Goal: Book appointment/travel/reservation

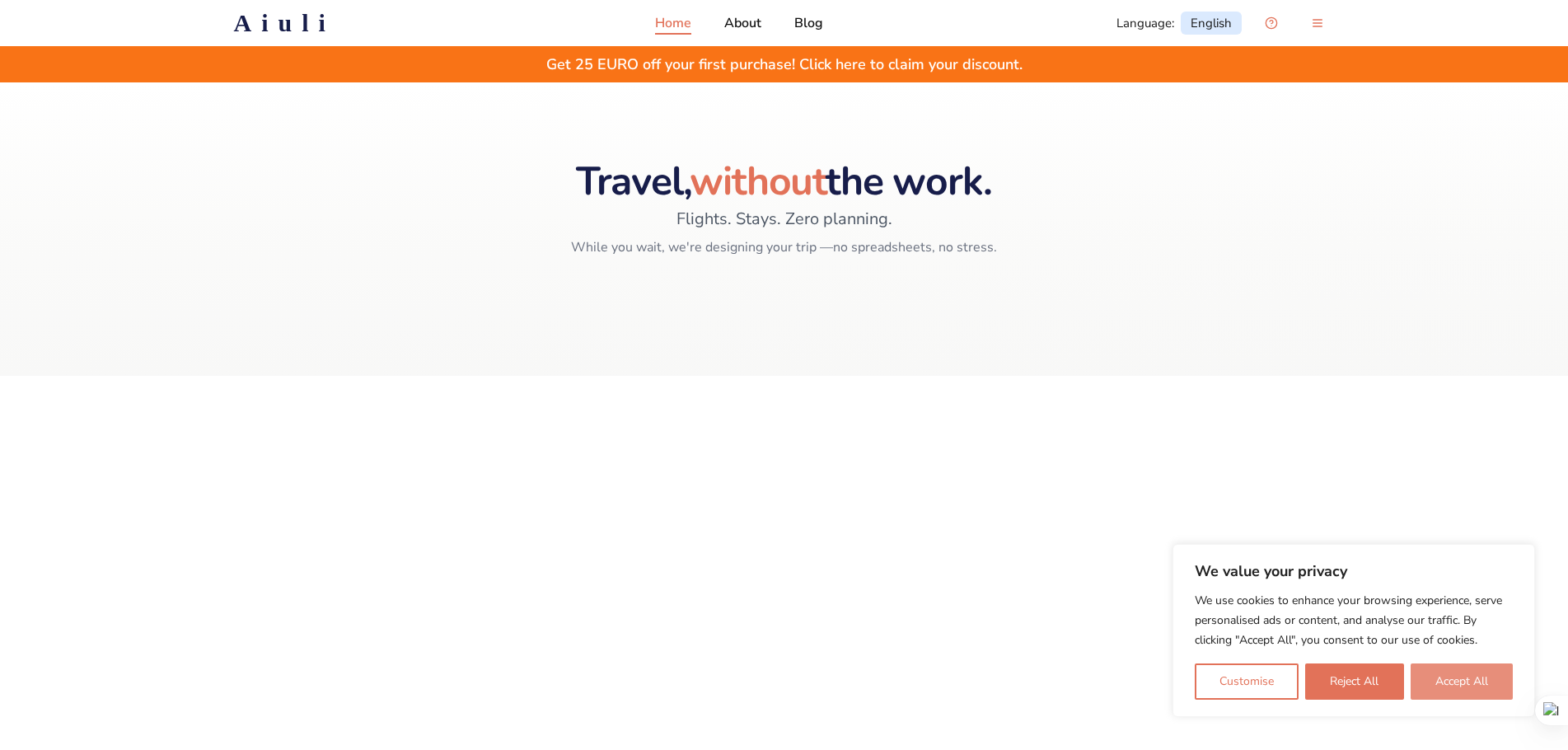
click at [1457, 682] on button "Accept All" at bounding box center [1462, 681] width 102 height 36
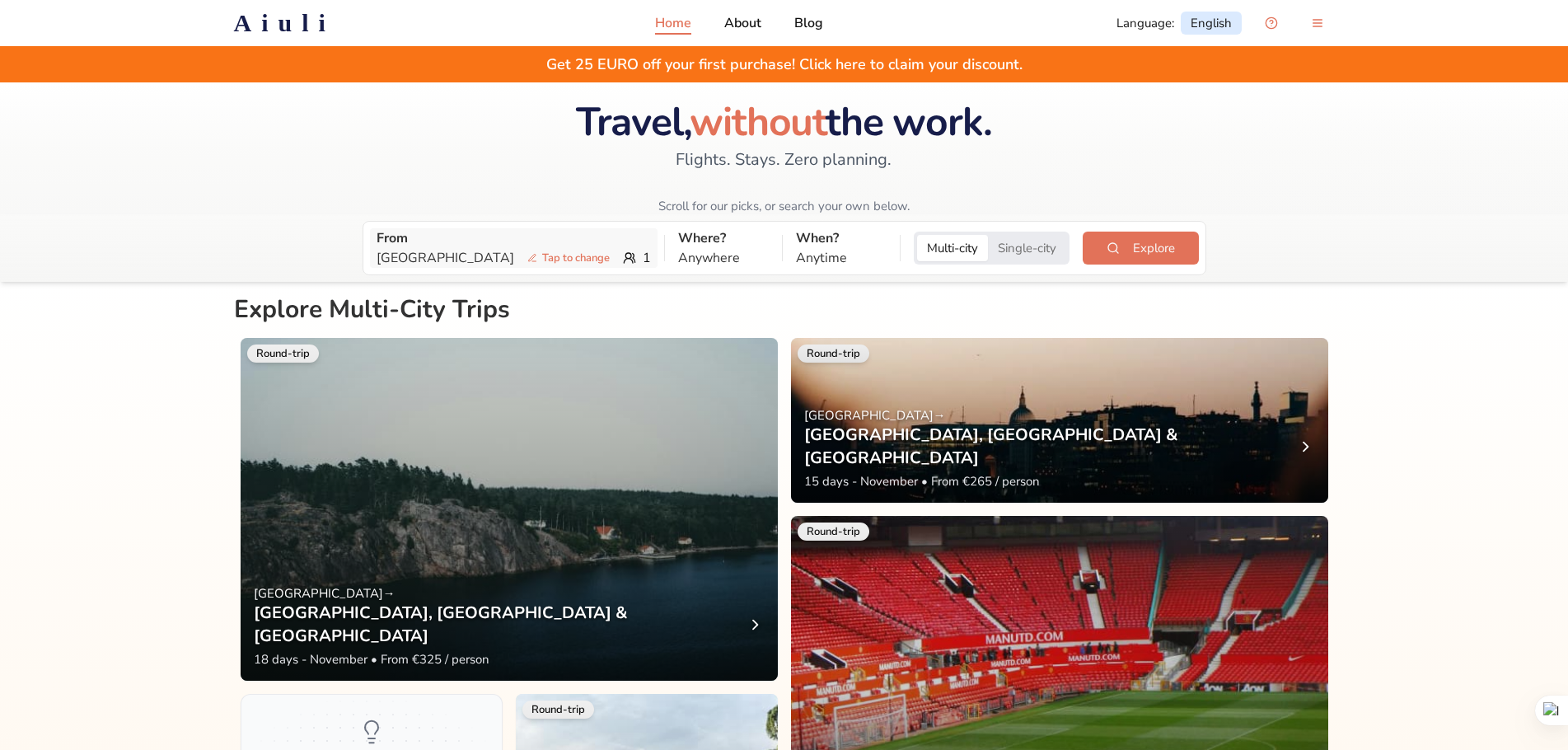
click at [521, 252] on span "Tap to change" at bounding box center [568, 258] width 95 height 17
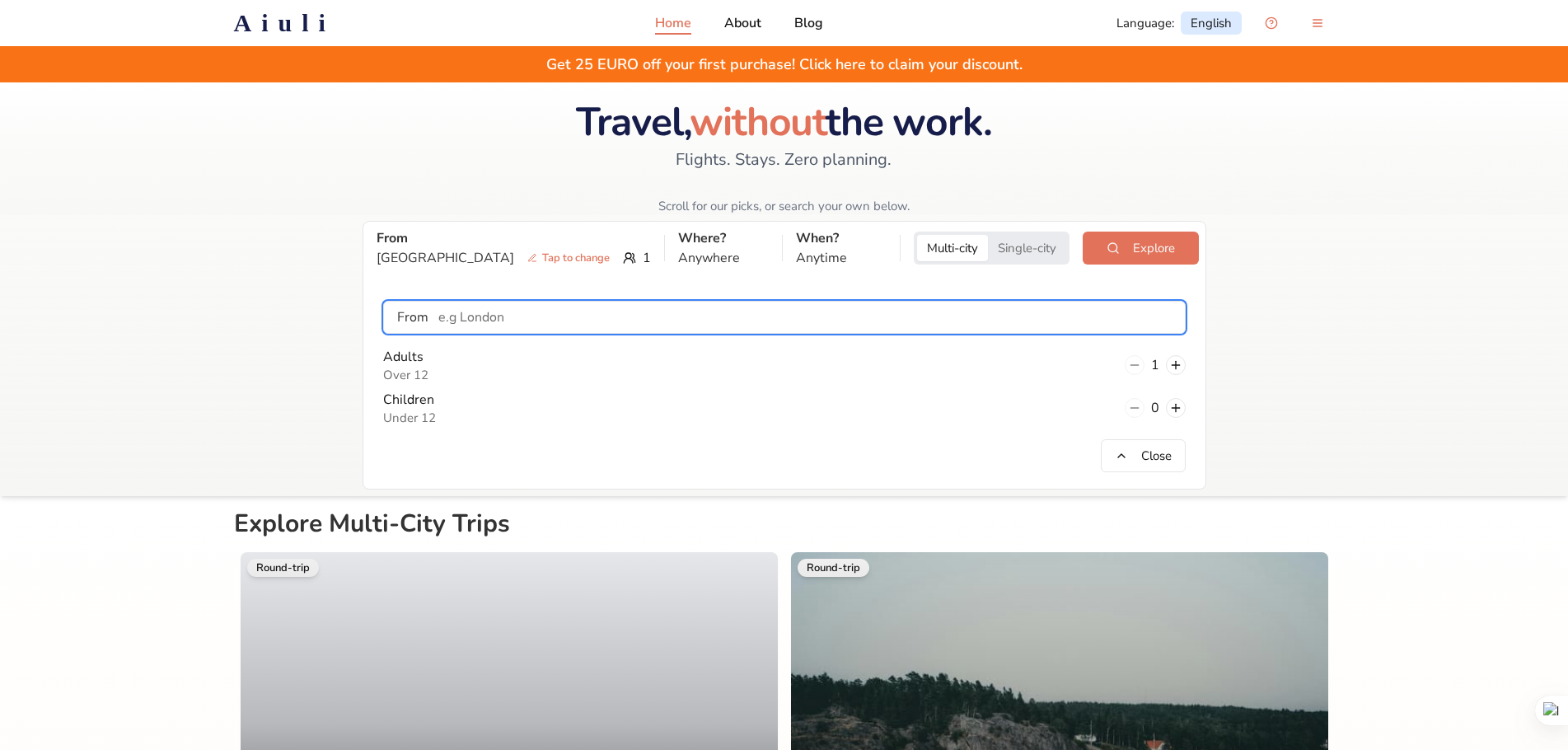
click at [497, 316] on input "text" at bounding box center [806, 316] width 756 height 33
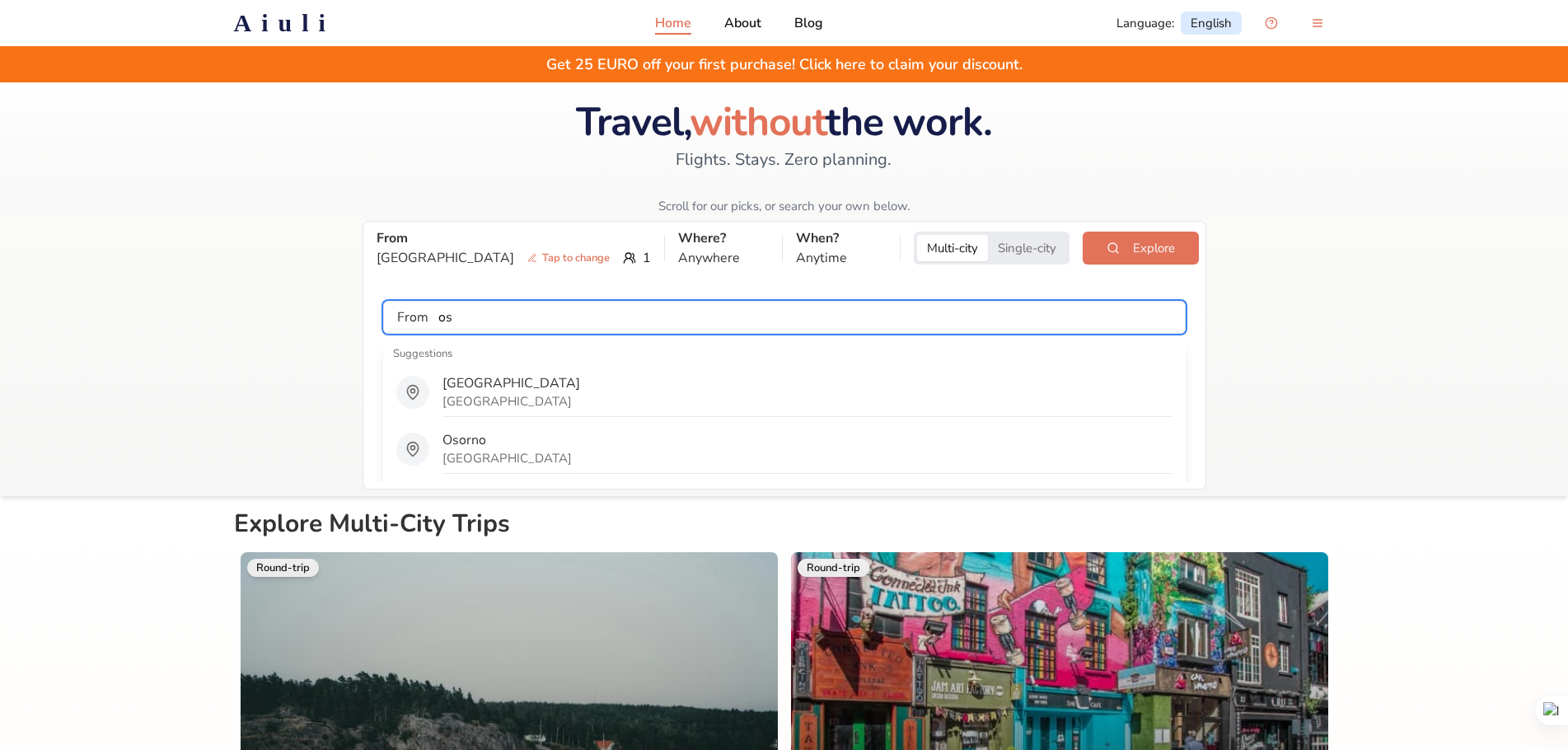
type input "o"
type input "t"
type input "s"
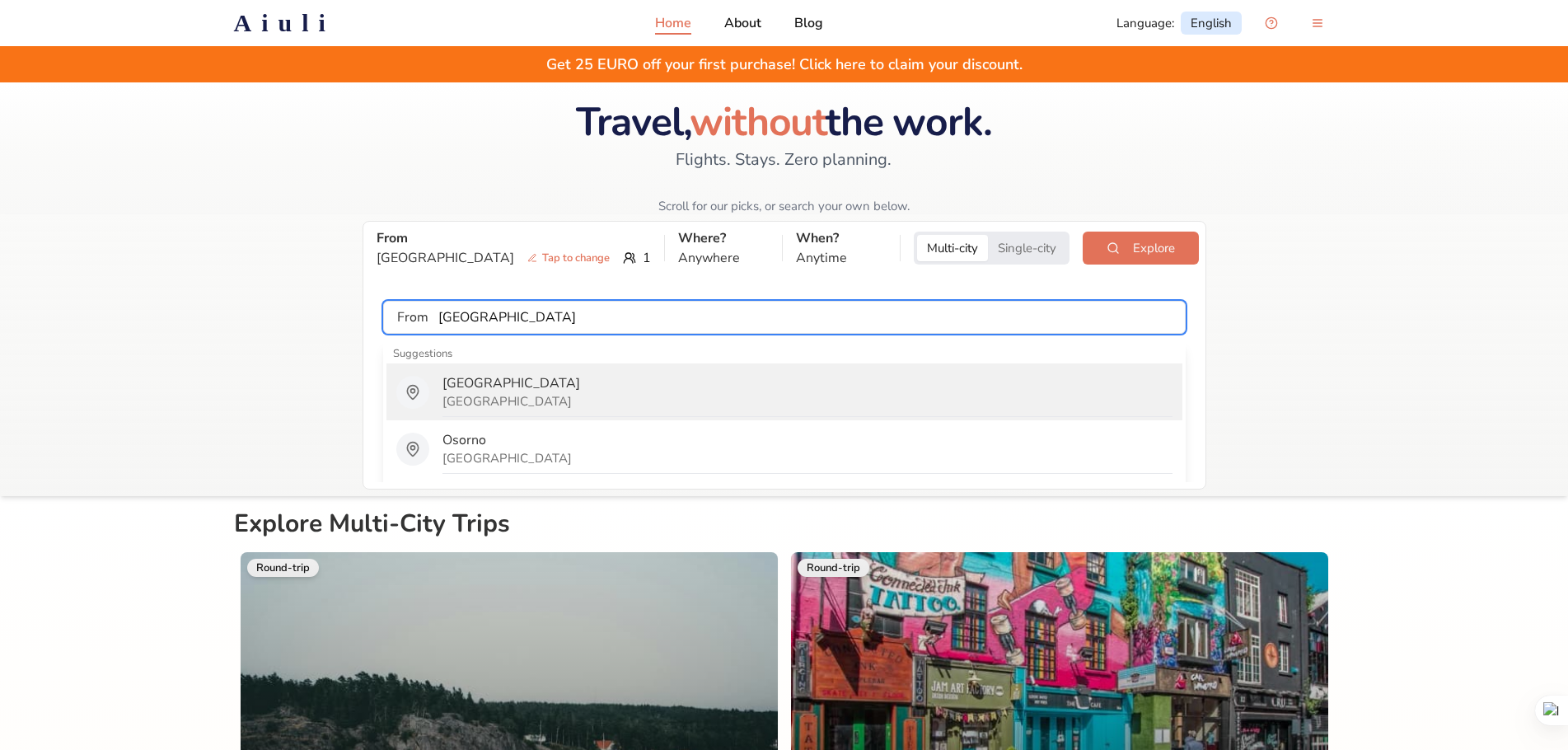
type input "[GEOGRAPHIC_DATA]"
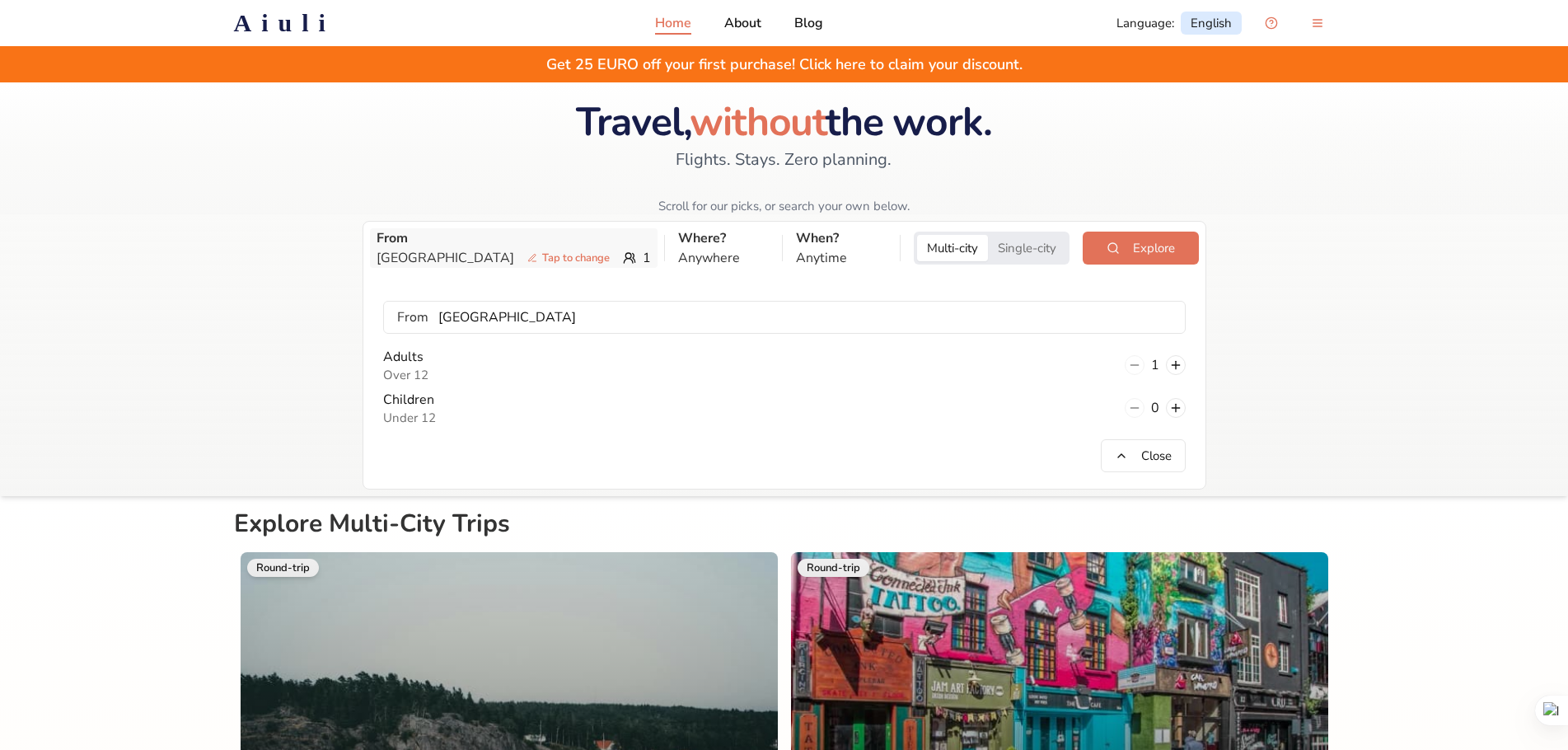
click at [542, 257] on div "From Oslo Tap to change 1" at bounding box center [513, 248] width 287 height 39
click at [1175, 362] on button at bounding box center [1175, 365] width 20 height 20
click at [1140, 449] on button "Close" at bounding box center [1143, 455] width 85 height 33
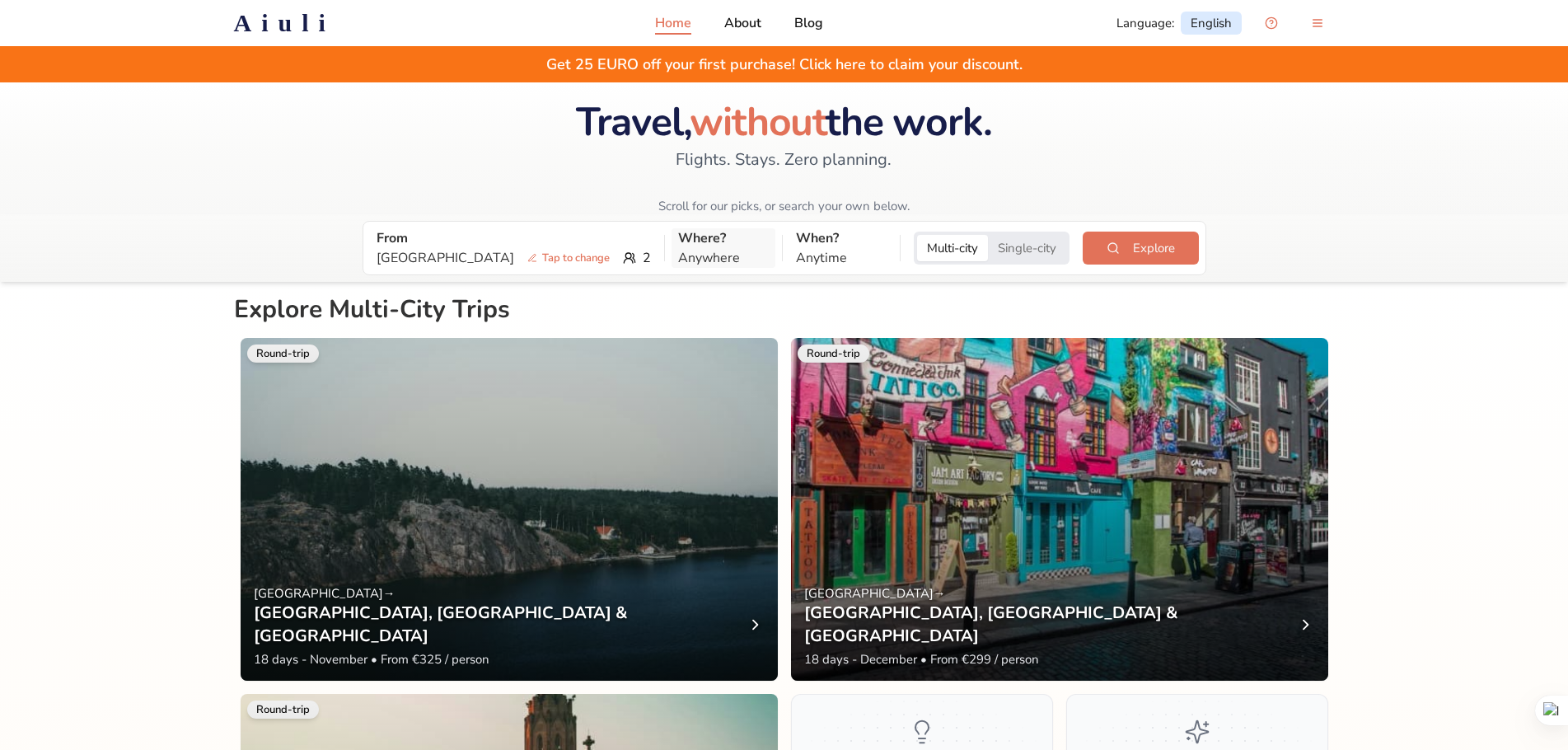
click at [678, 252] on p "Anywhere" at bounding box center [723, 258] width 90 height 20
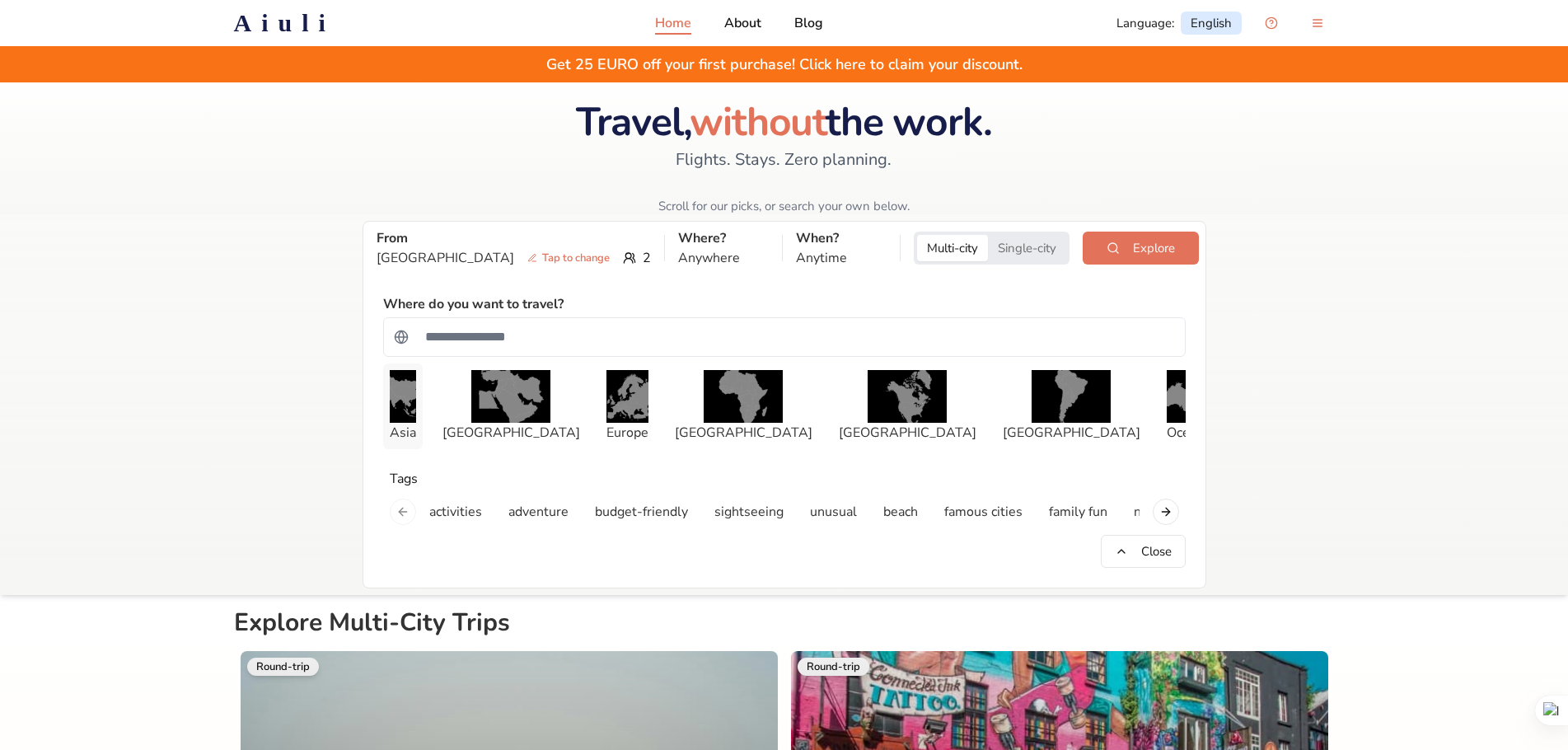
click at [415, 399] on img "button" at bounding box center [402, 396] width 26 height 53
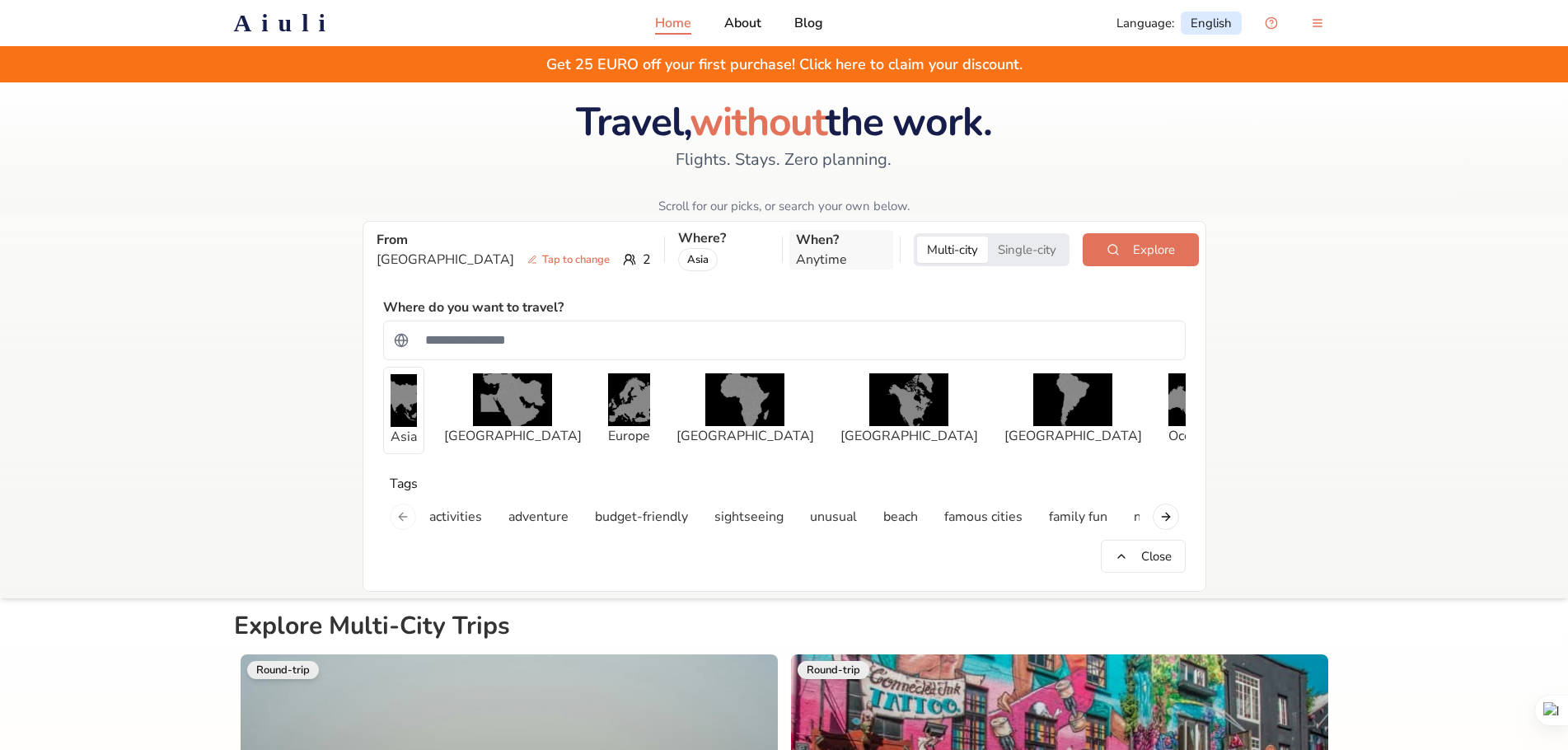
click at [796, 255] on p "Anytime" at bounding box center [841, 259] width 90 height 20
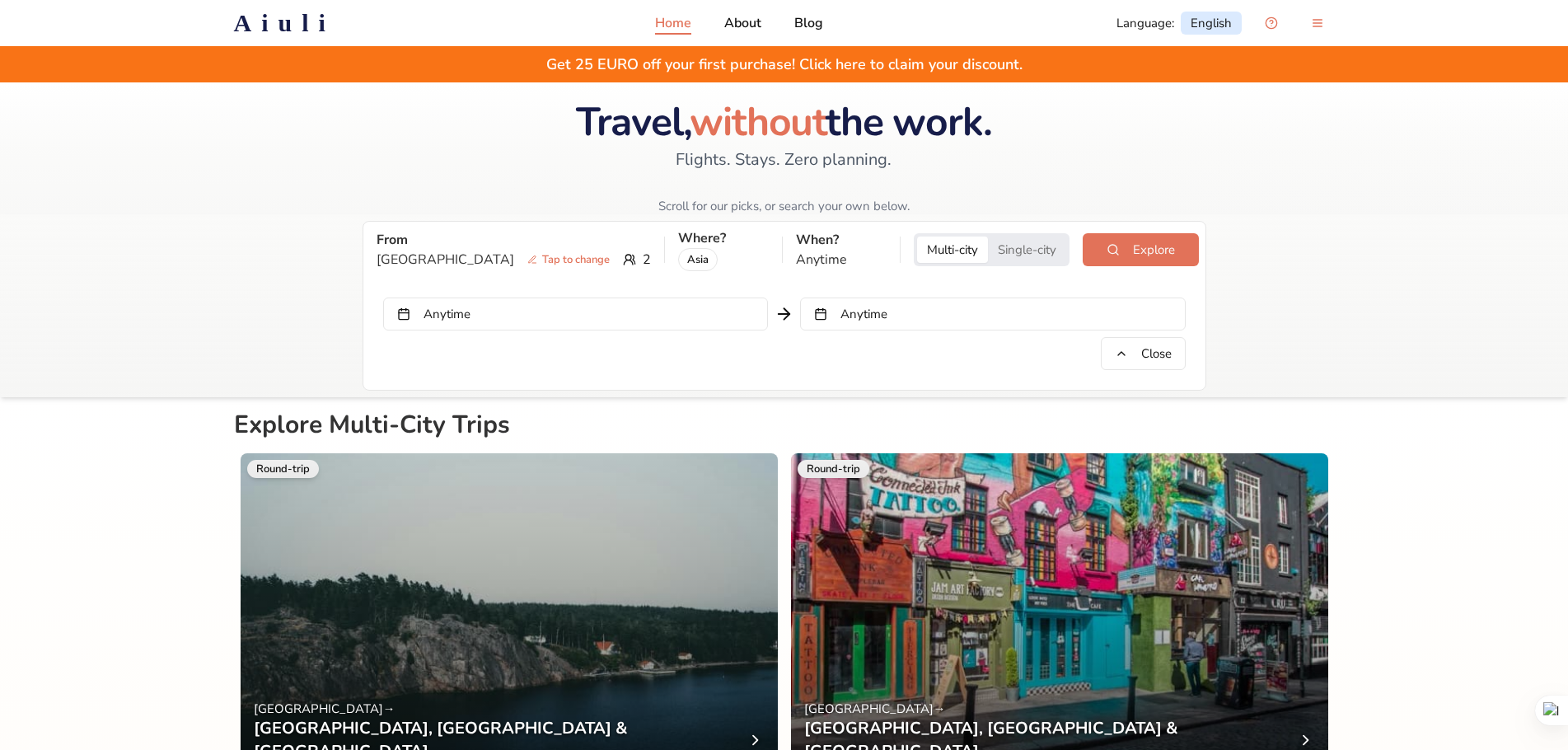
click at [588, 310] on button "Anytime" at bounding box center [576, 313] width 385 height 33
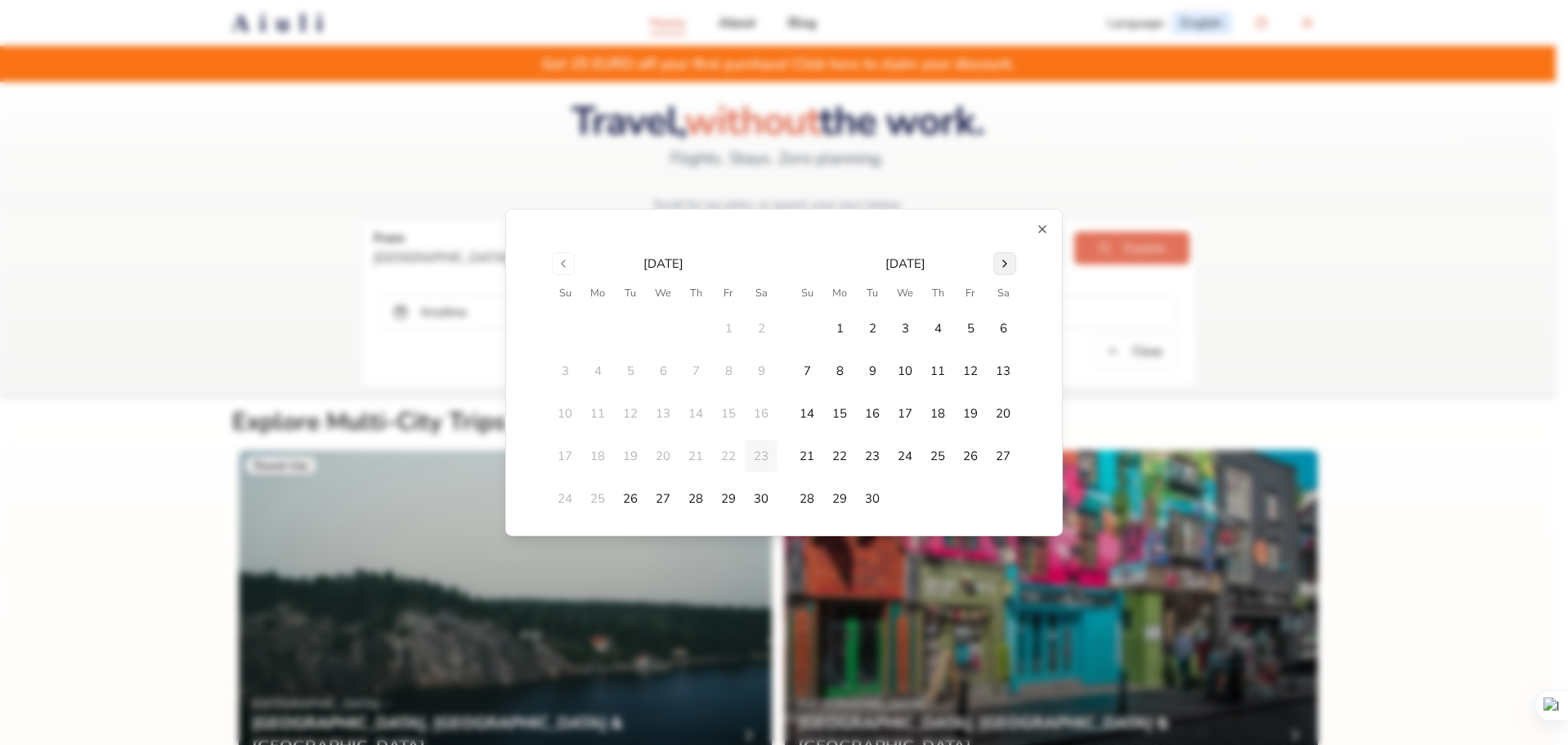
click at [1001, 264] on button "Go to next month" at bounding box center [1005, 264] width 23 height 23
click at [838, 425] on button "10" at bounding box center [839, 412] width 32 height 32
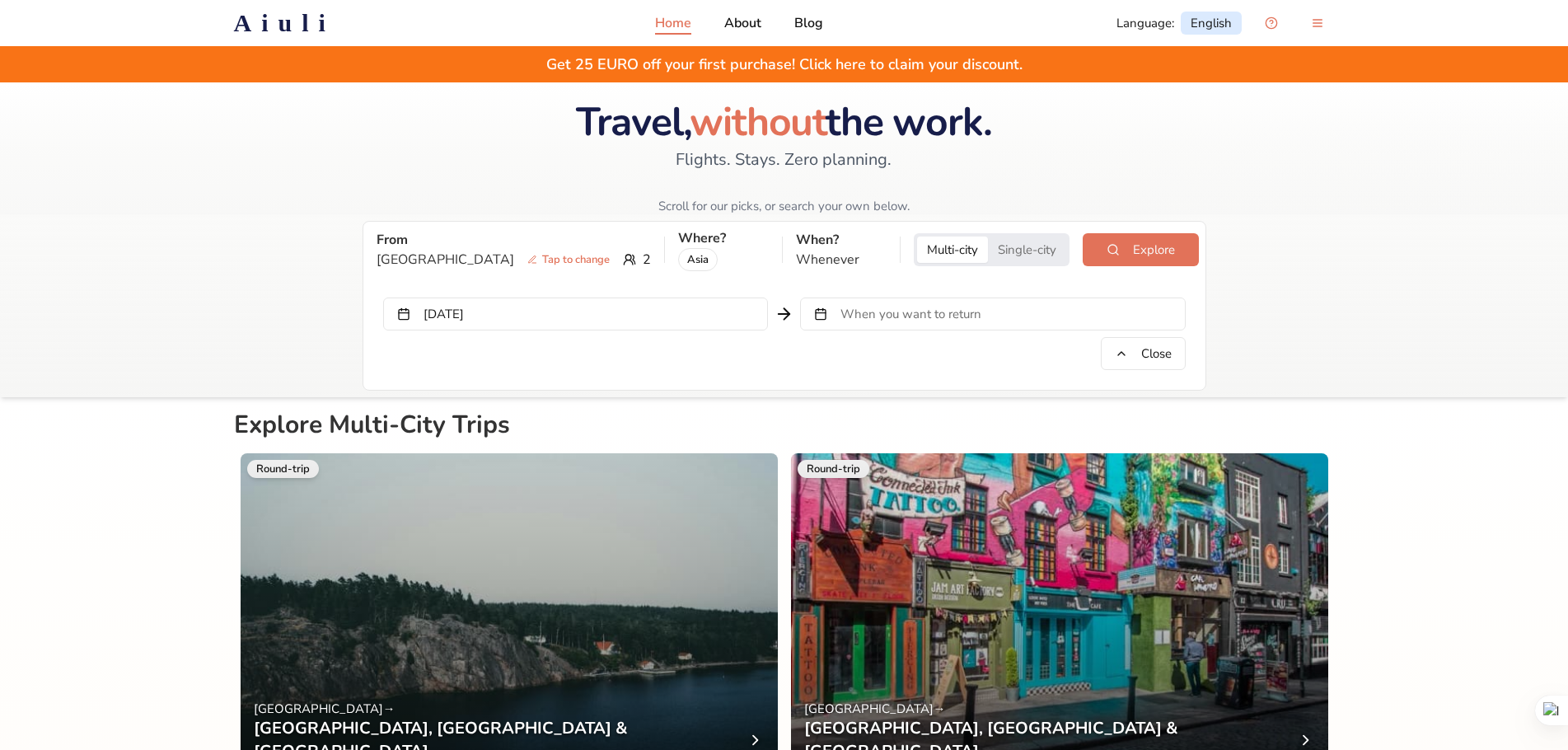
click at [1013, 319] on button "When you want to return" at bounding box center [993, 313] width 385 height 33
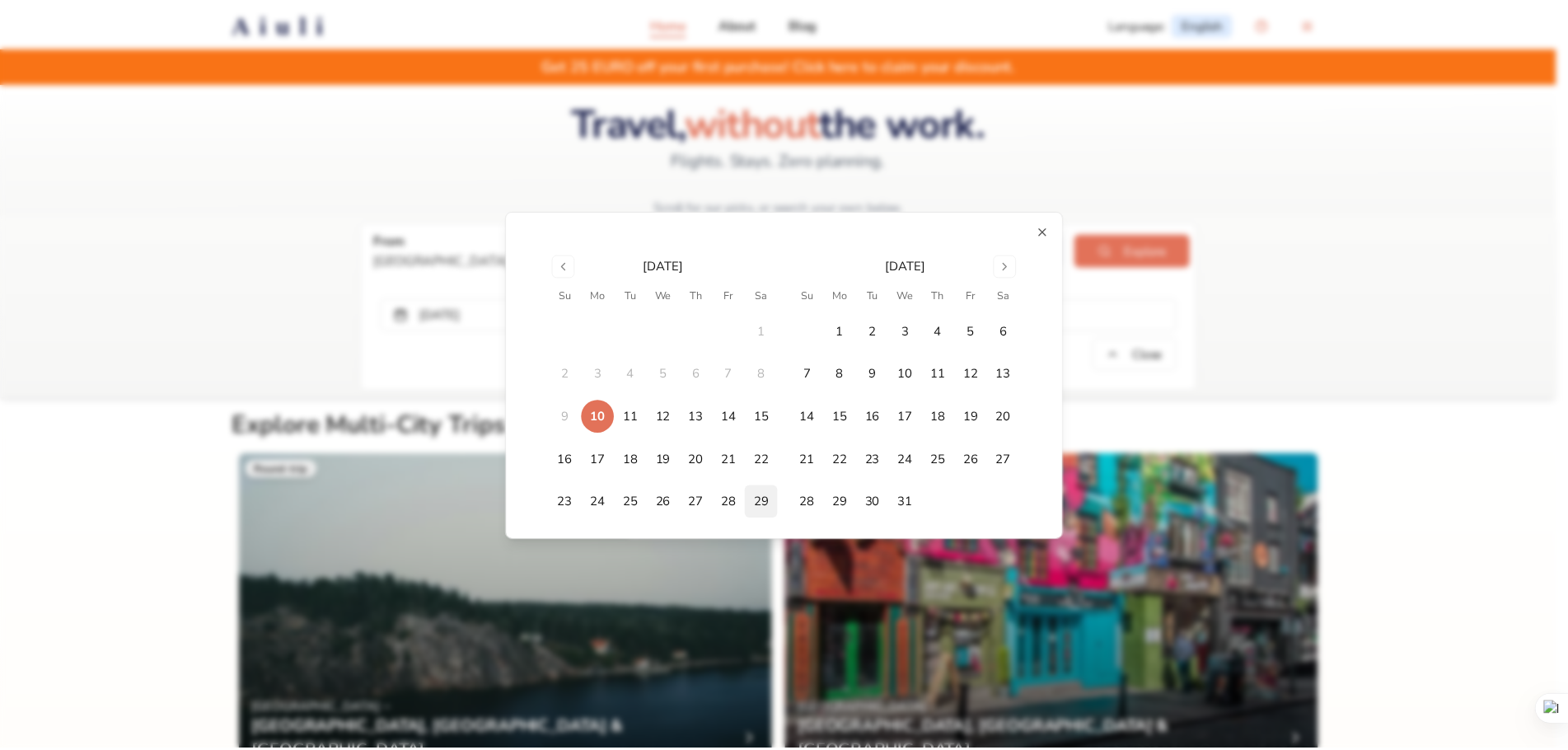
scroll to position [23, 0]
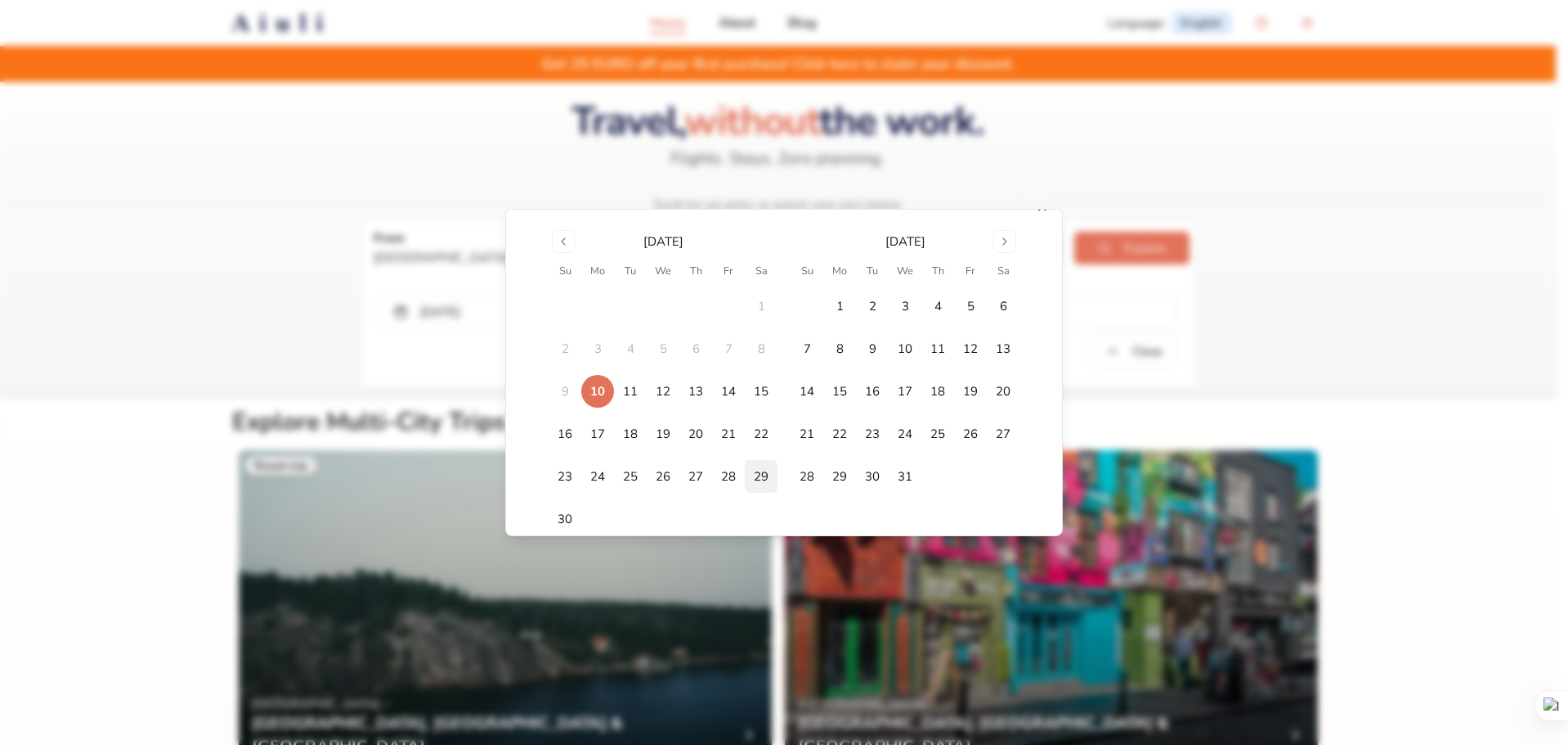
click at [745, 474] on button "29" at bounding box center [760, 476] width 32 height 32
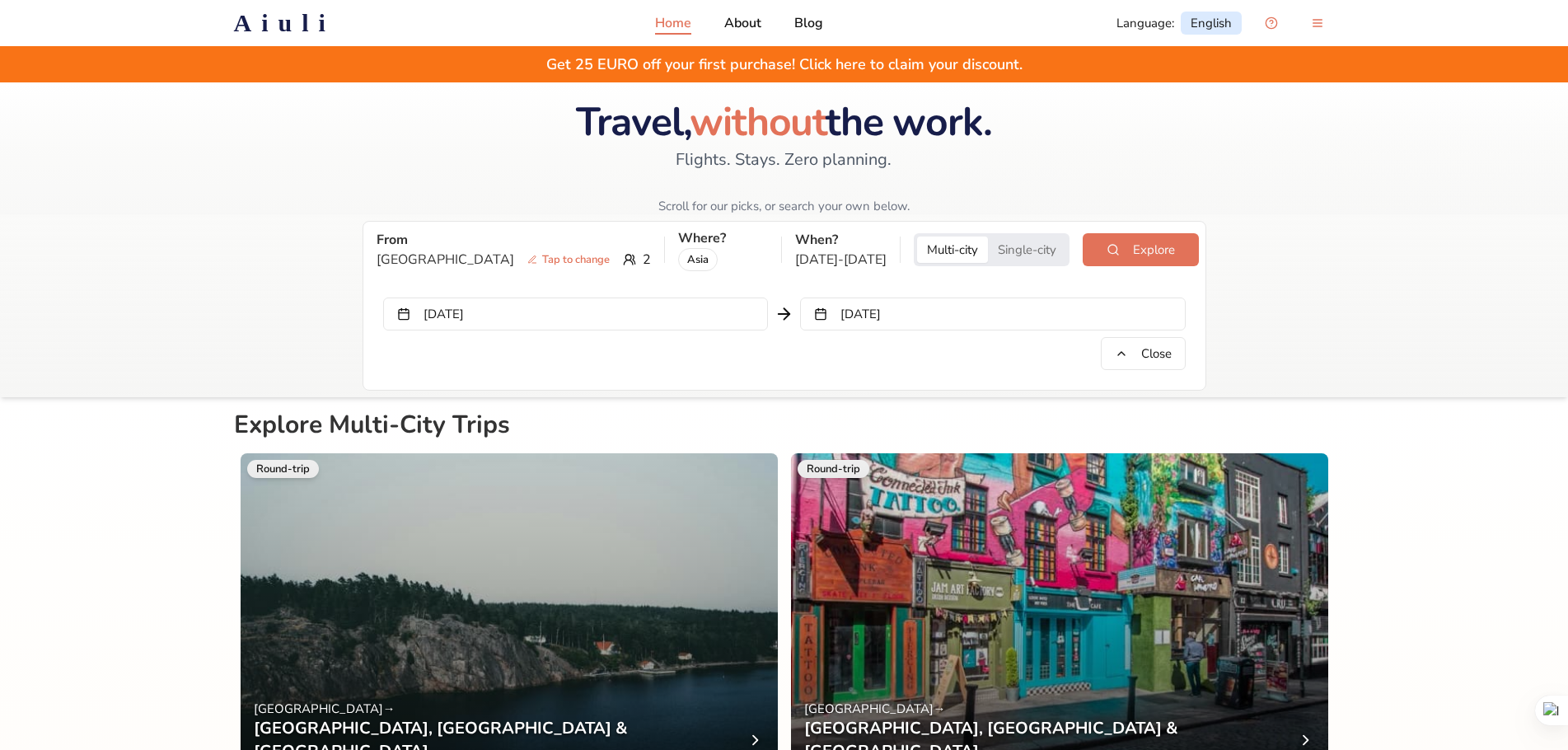
click at [562, 301] on button "[DATE]" at bounding box center [576, 313] width 385 height 33
click at [1153, 254] on button "Explore" at bounding box center [1140, 249] width 116 height 33
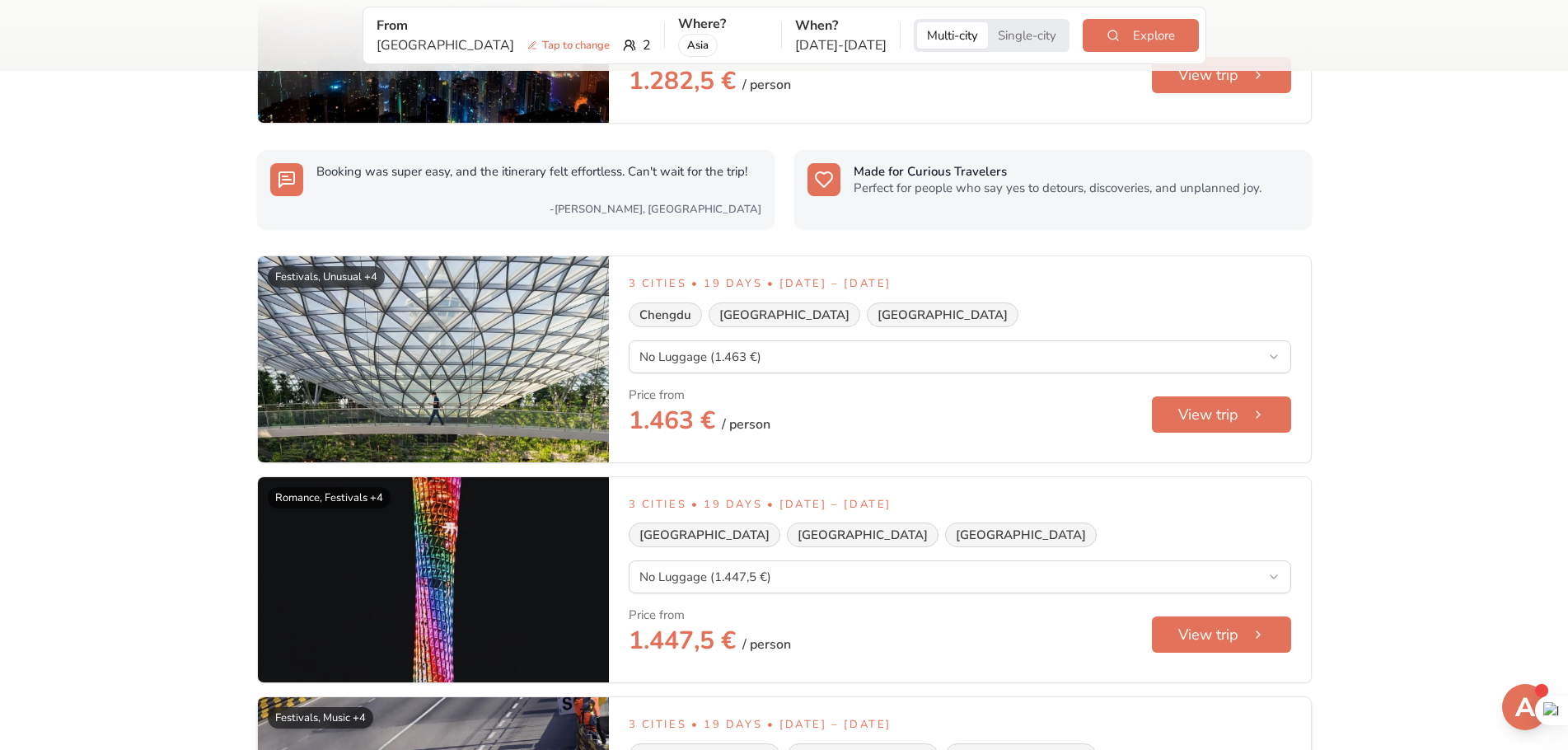
scroll to position [2914, 0]
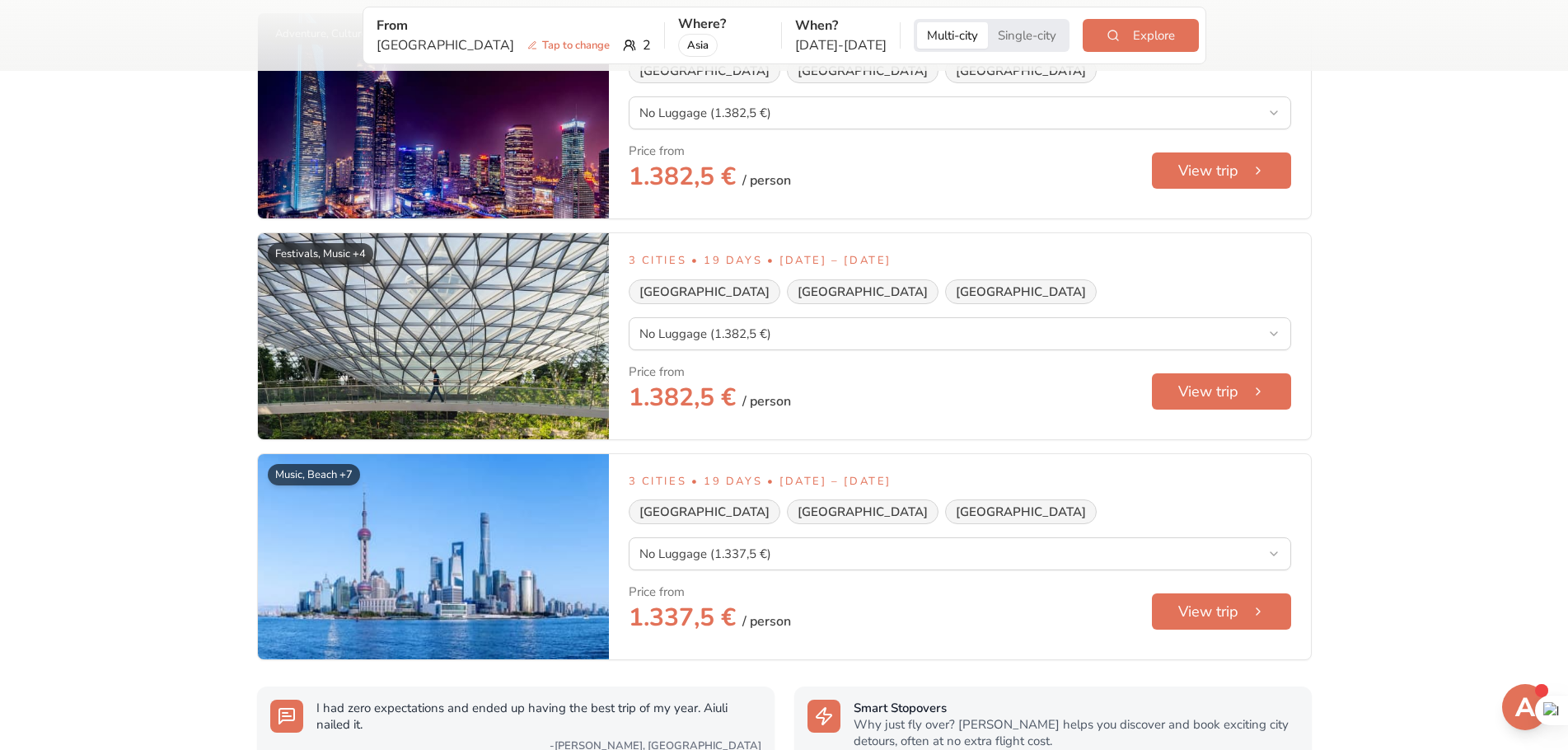
scroll to position [1348, 0]
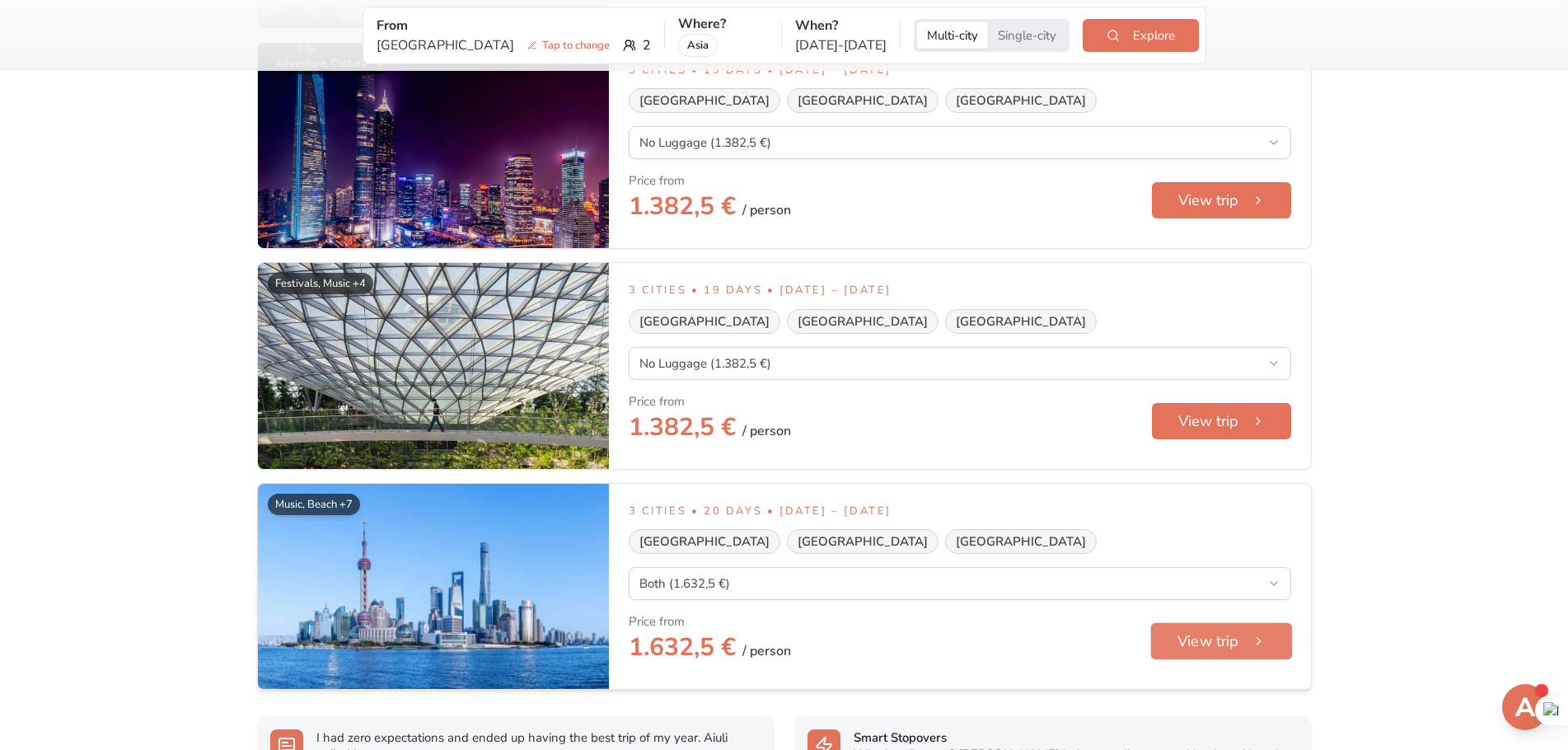
click at [1205, 645] on button "View trip" at bounding box center [1221, 641] width 141 height 37
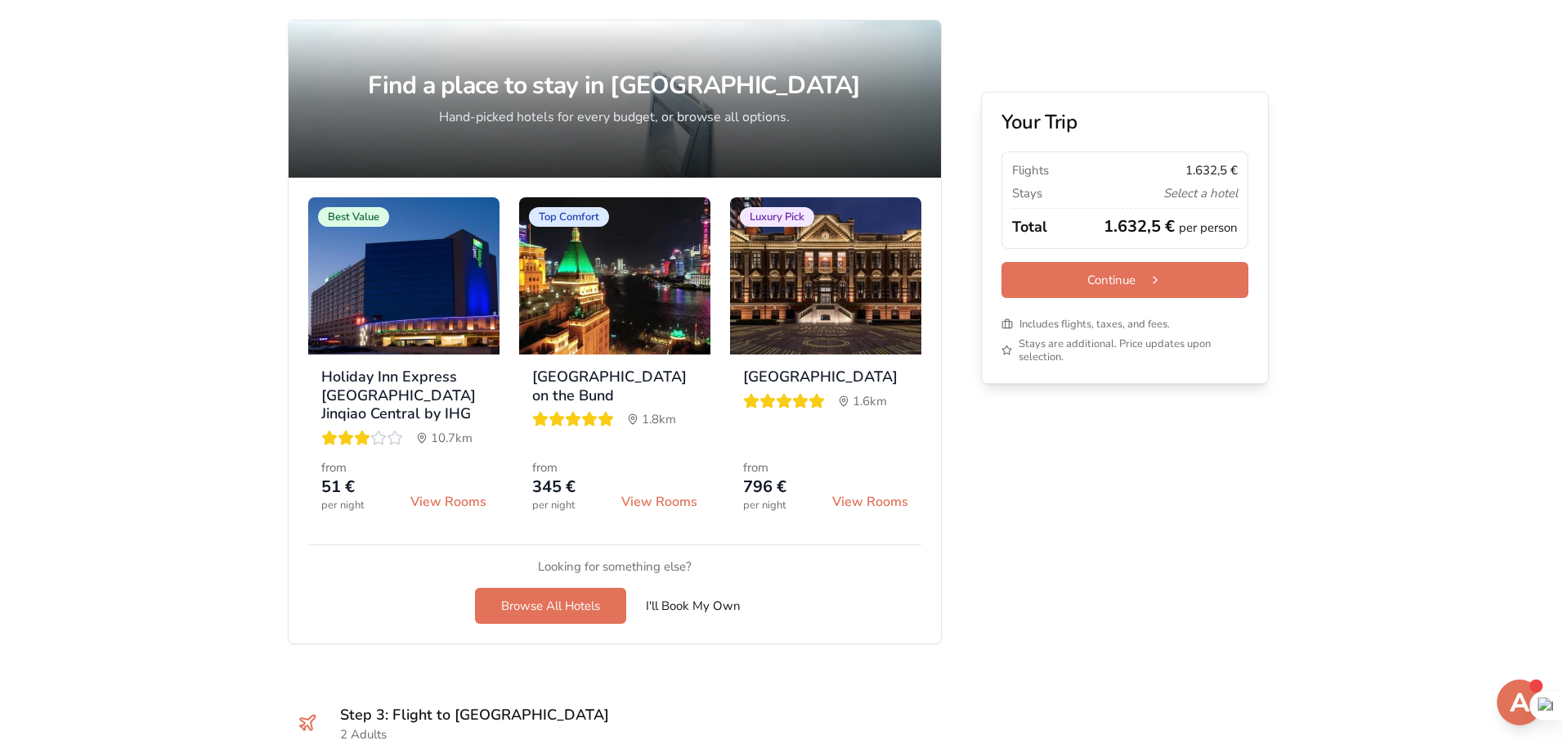
scroll to position [1310, 0]
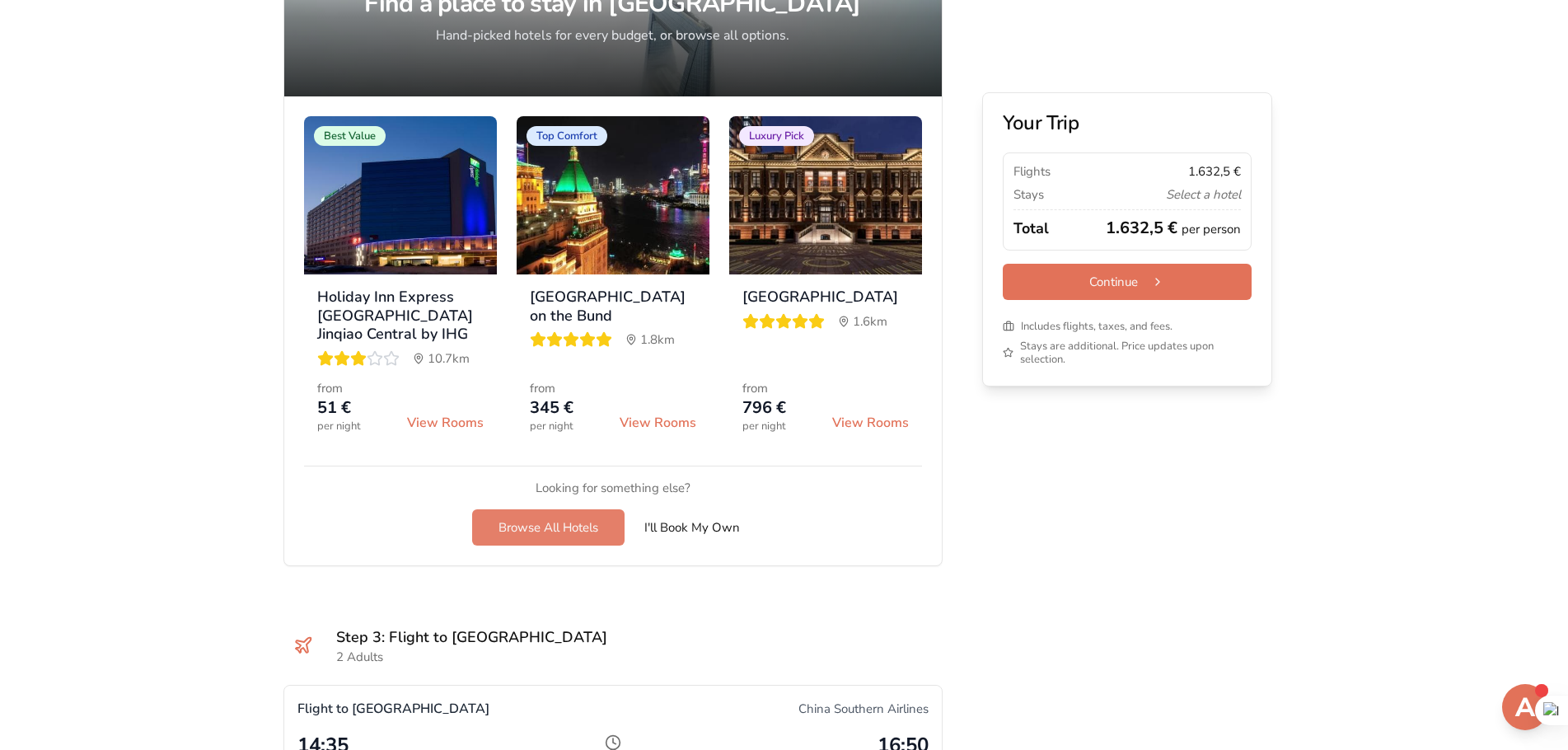
click at [551, 527] on button "Browse All Hotels" at bounding box center [548, 527] width 152 height 36
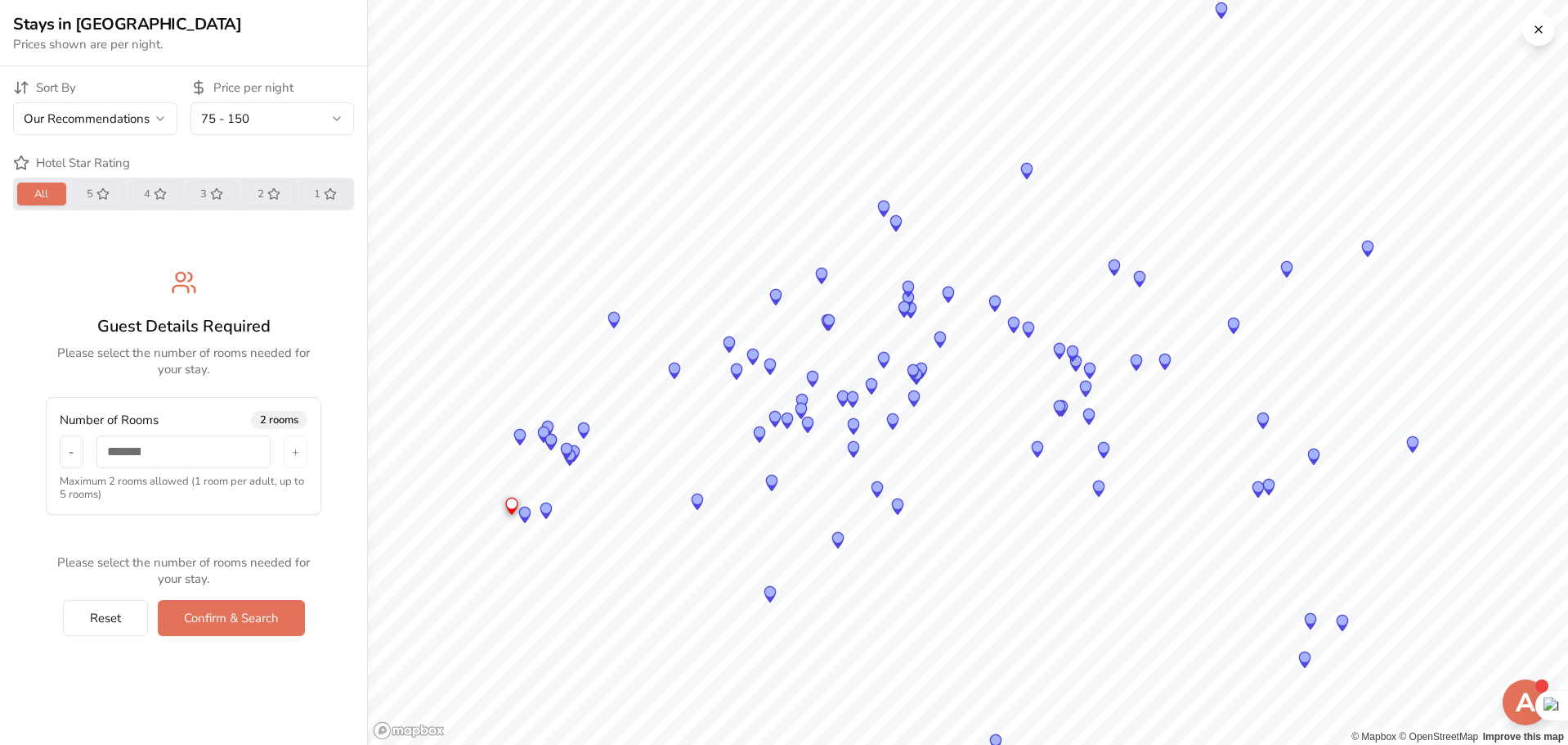
click at [108, 200] on icon "5 stars" at bounding box center [103, 194] width 13 height 13
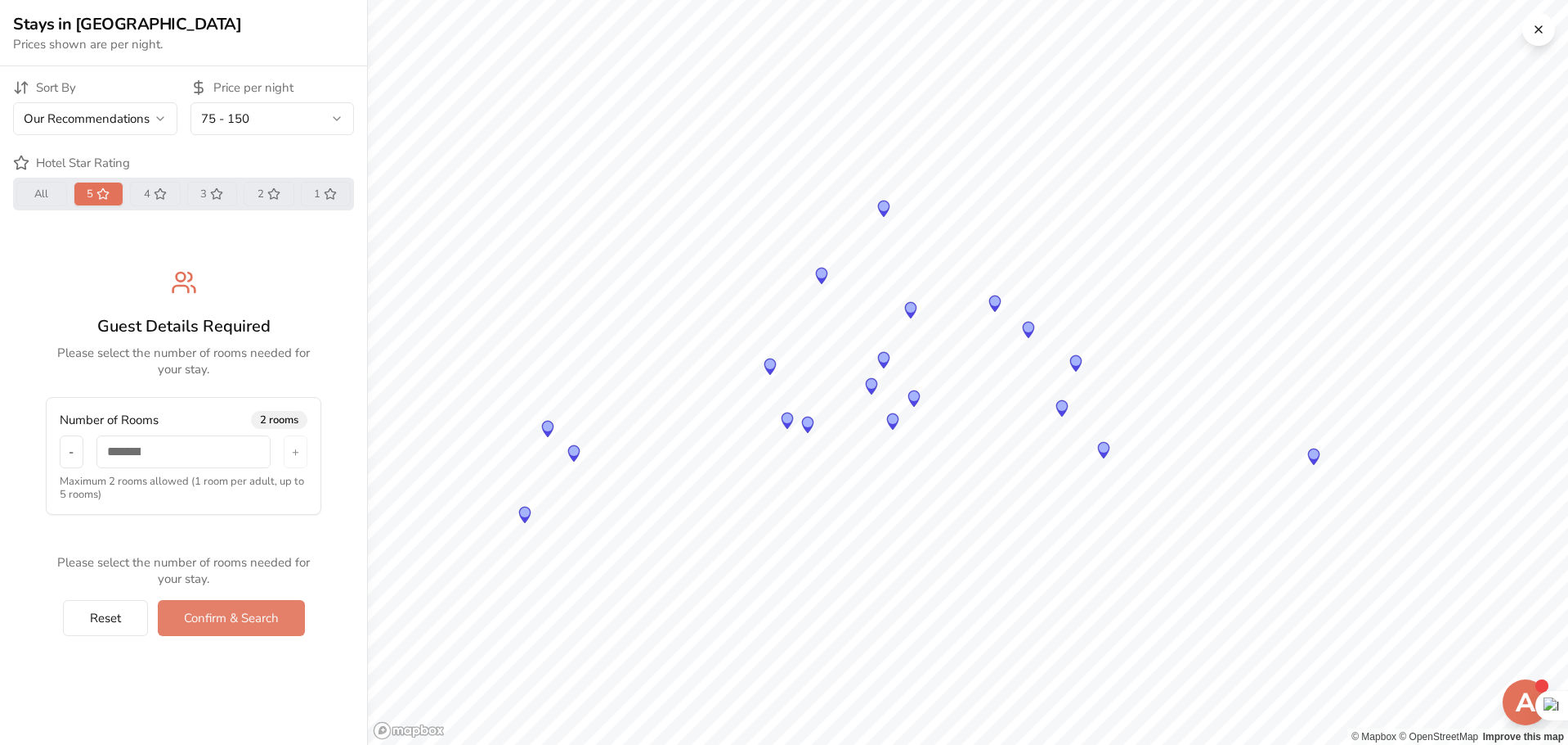
click at [234, 625] on button "Confirm & Search" at bounding box center [231, 617] width 147 height 36
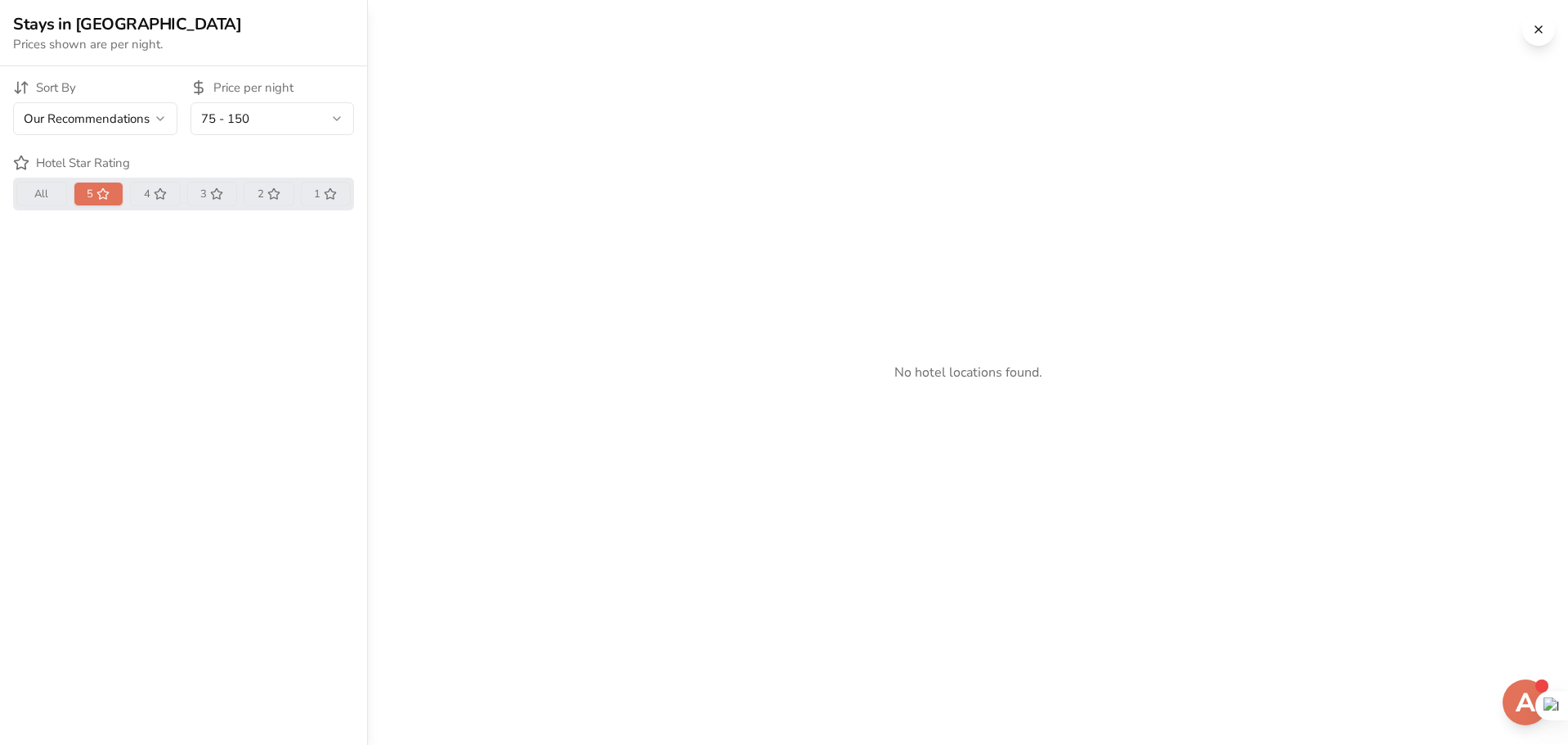
click at [145, 196] on span "4" at bounding box center [147, 194] width 7 height 13
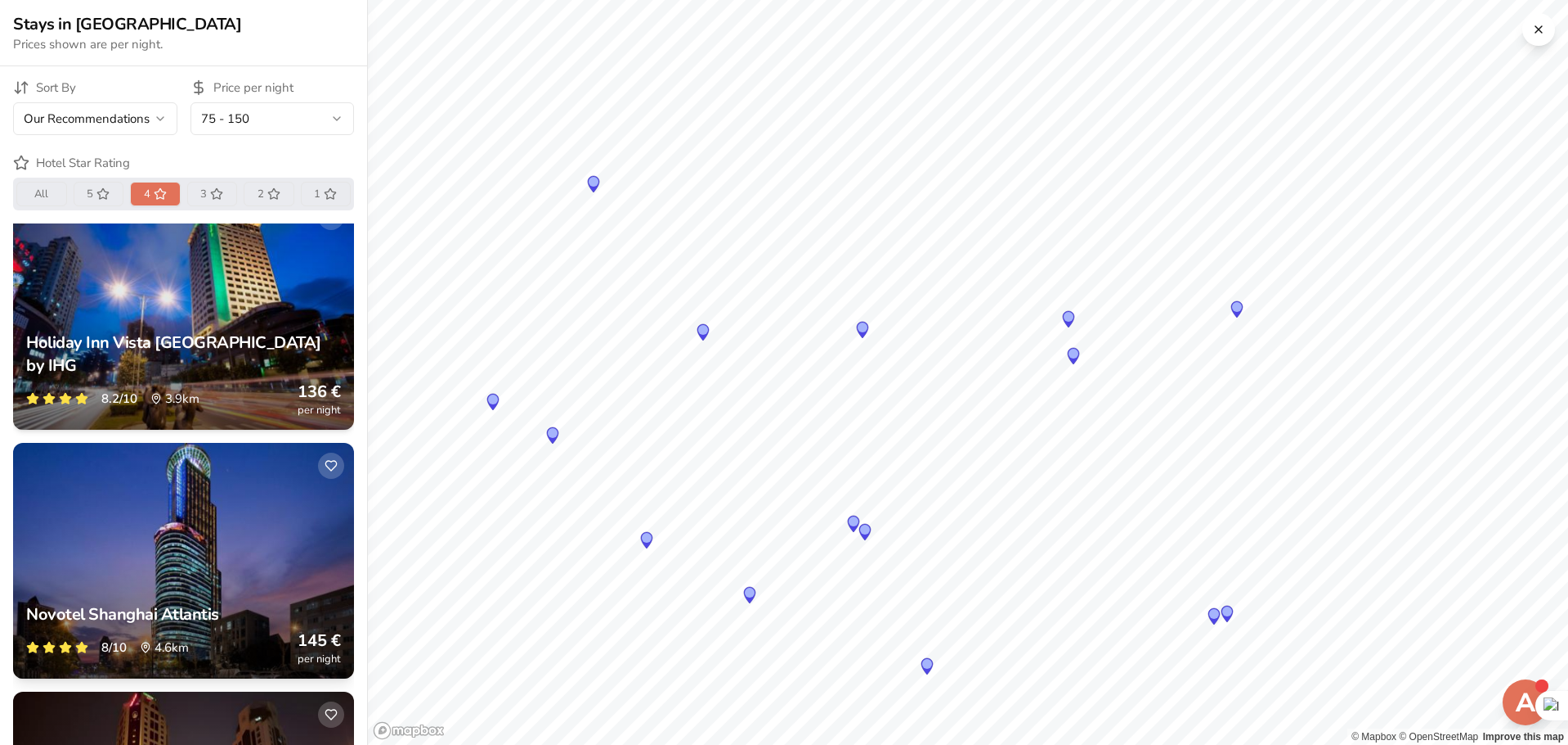
scroll to position [0, 0]
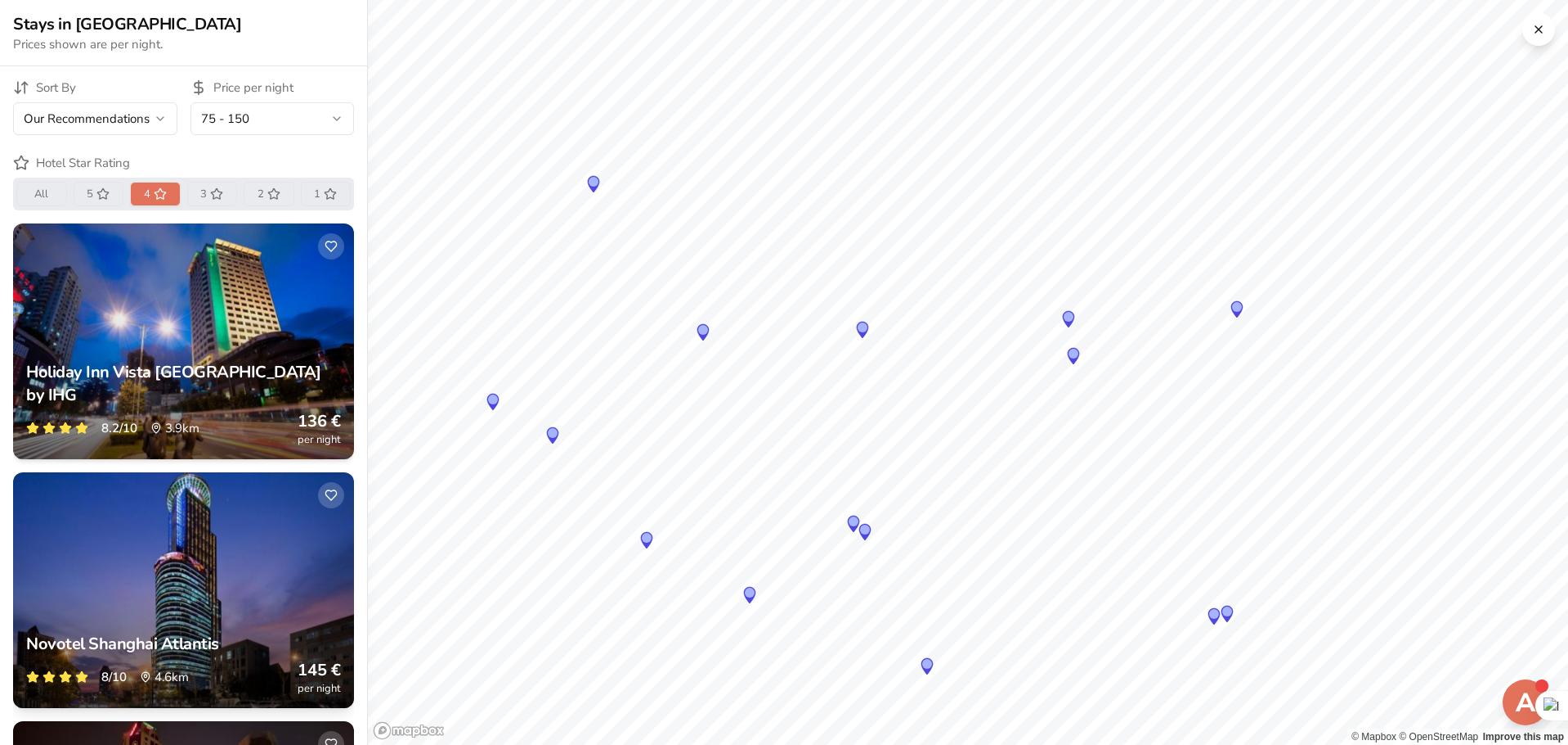
click at [184, 555] on div at bounding box center [184, 590] width 341 height 235
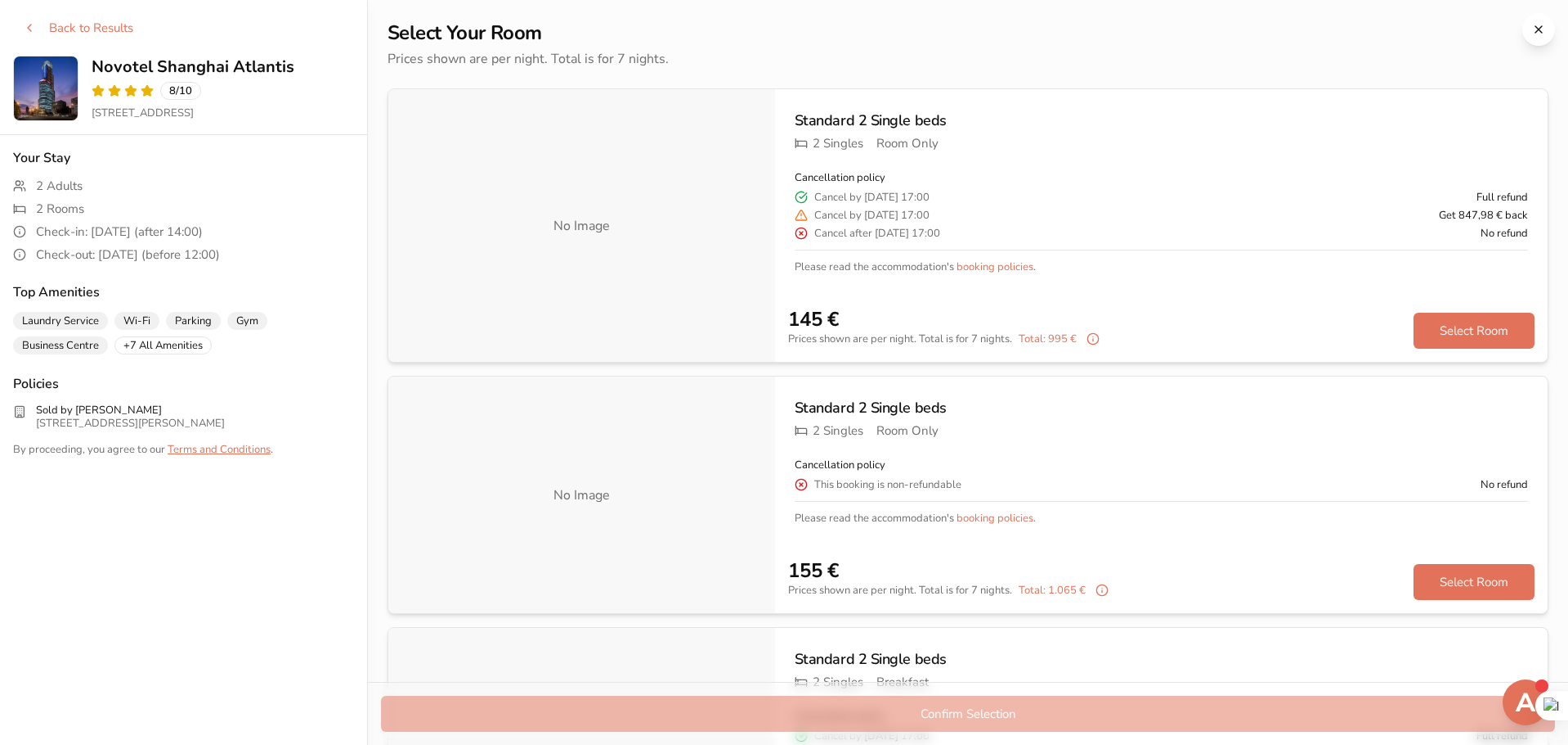
drag, startPoint x: 292, startPoint y: 68, endPoint x: 118, endPoint y: 61, distance: 174.1
click at [129, 53] on div "Back to Results [GEOGRAPHIC_DATA] [STREET_ADDRESS]" at bounding box center [184, 67] width 367 height 134
click at [115, 66] on h2 "Novotel Shanghai Atlantis" at bounding box center [223, 67] width 263 height 23
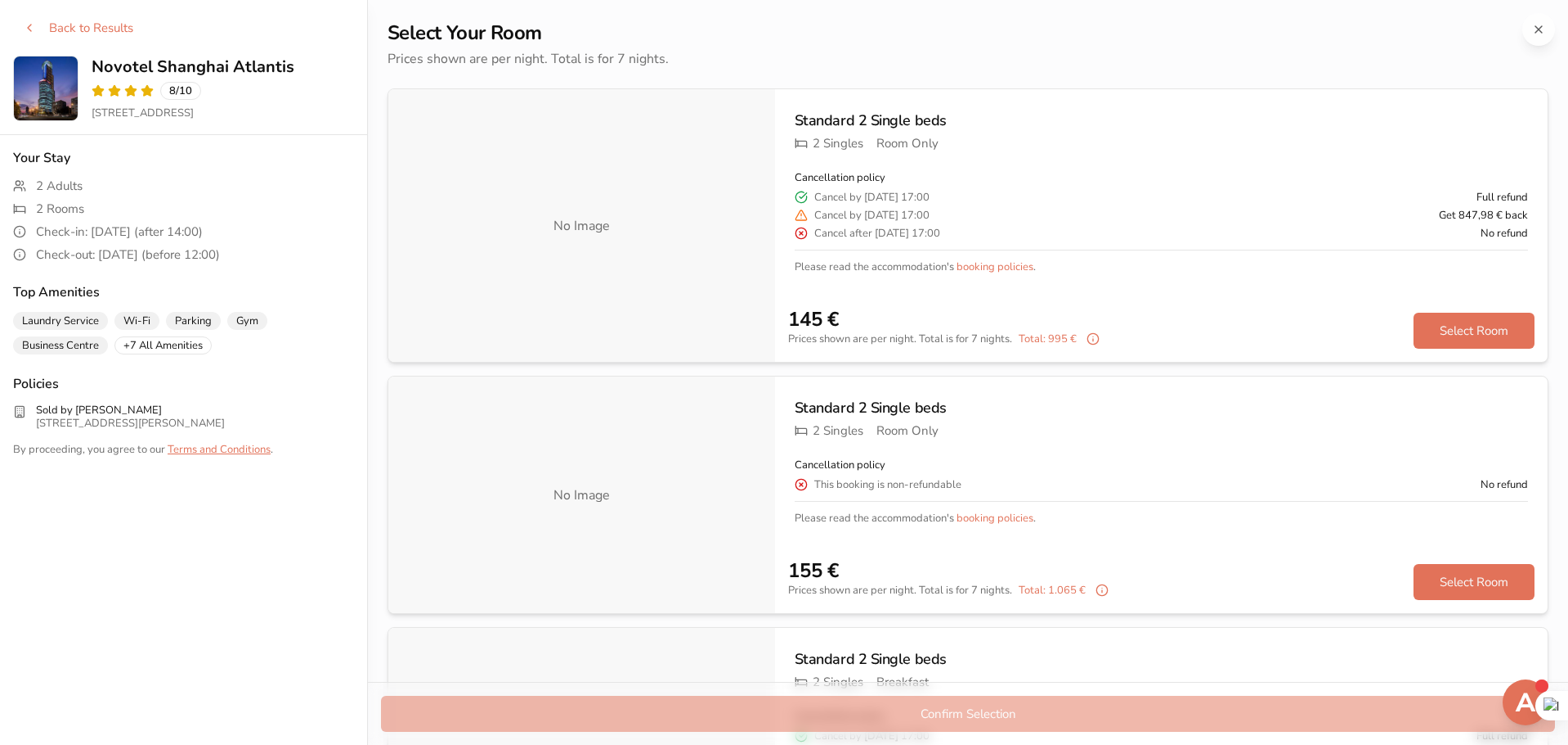
click at [1534, 33] on button at bounding box center [1538, 29] width 32 height 32
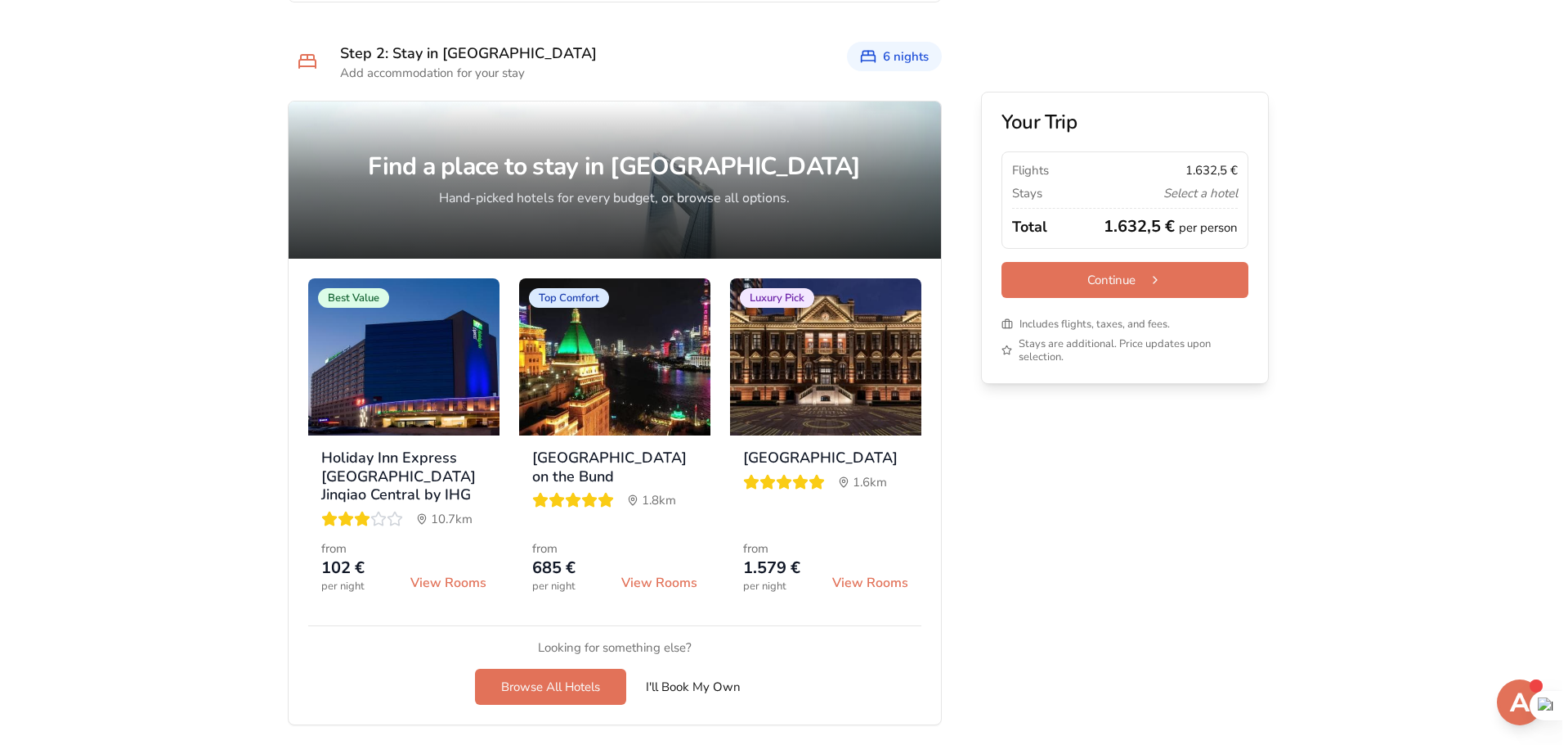
scroll to position [1361, 0]
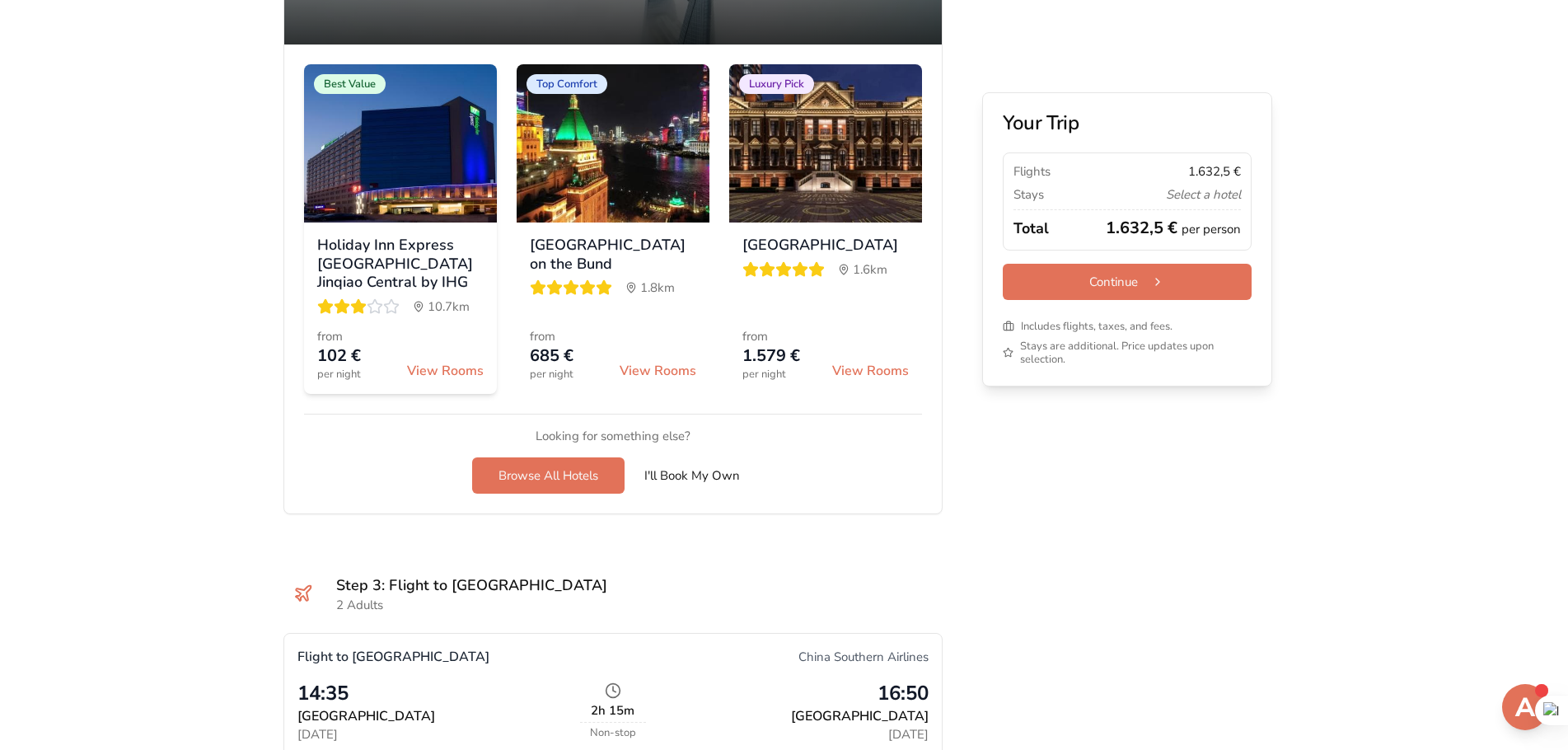
click at [420, 348] on div "from 102 € per night View Rooms" at bounding box center [400, 354] width 167 height 53
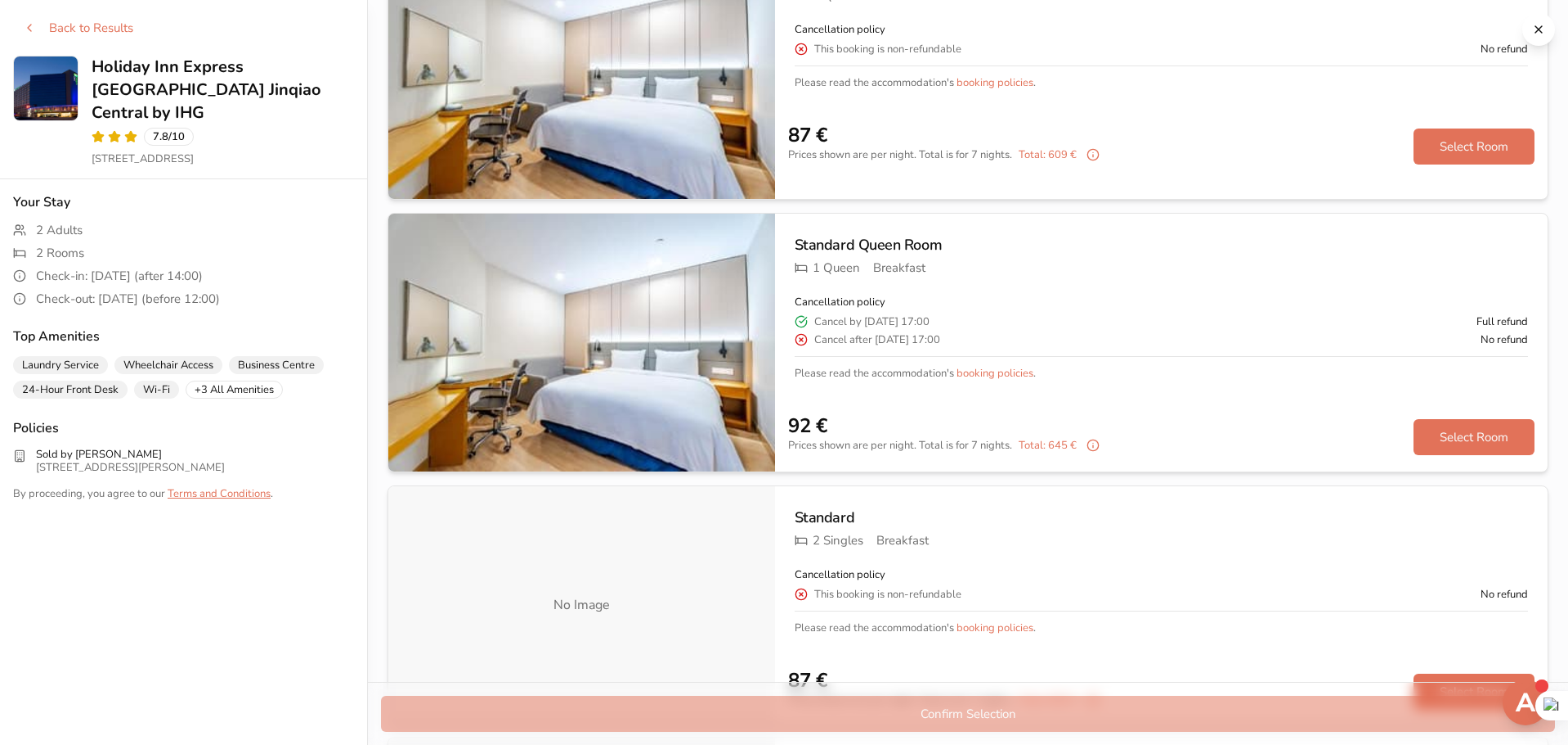
scroll to position [0, 0]
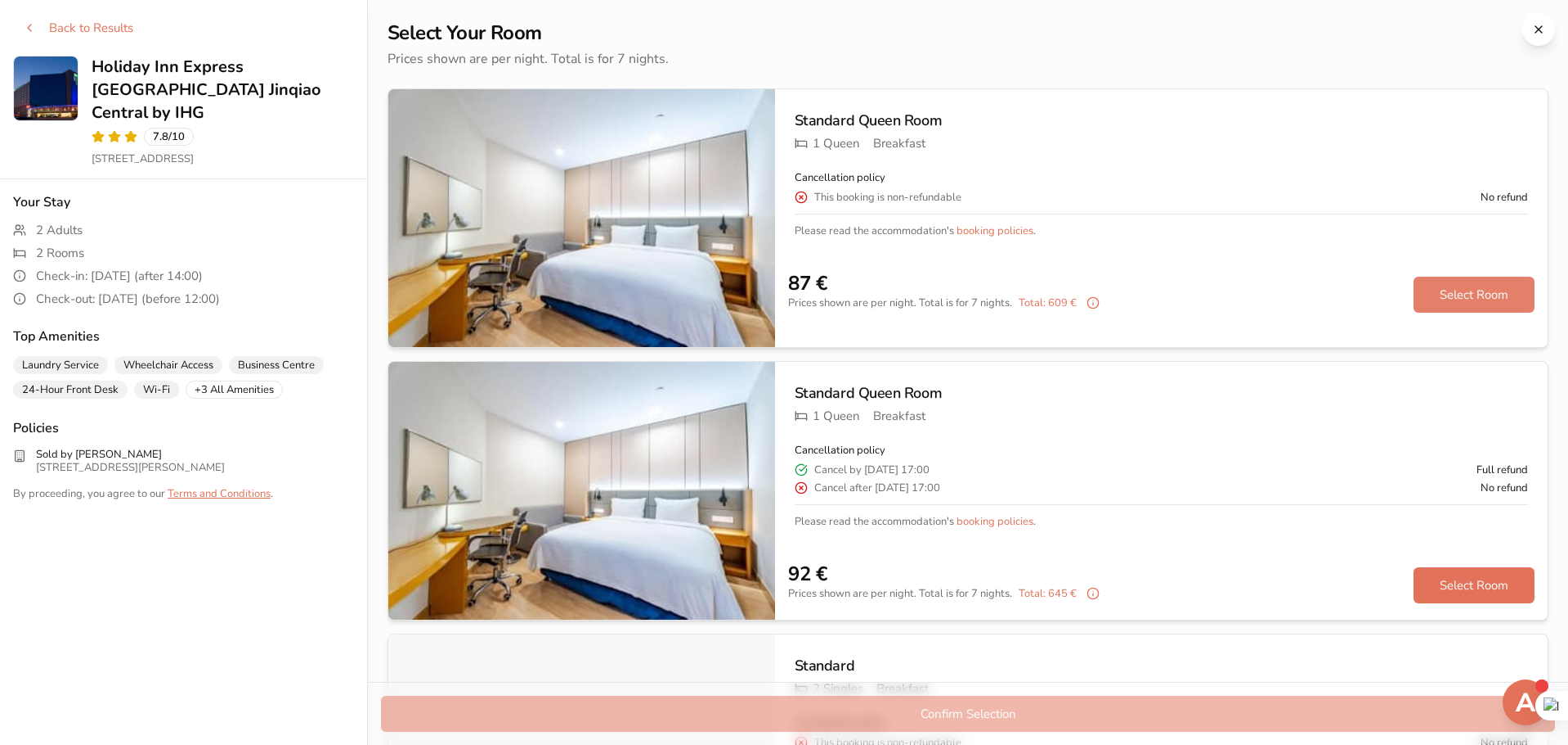
click at [1456, 285] on button "Select Room" at bounding box center [1474, 294] width 121 height 36
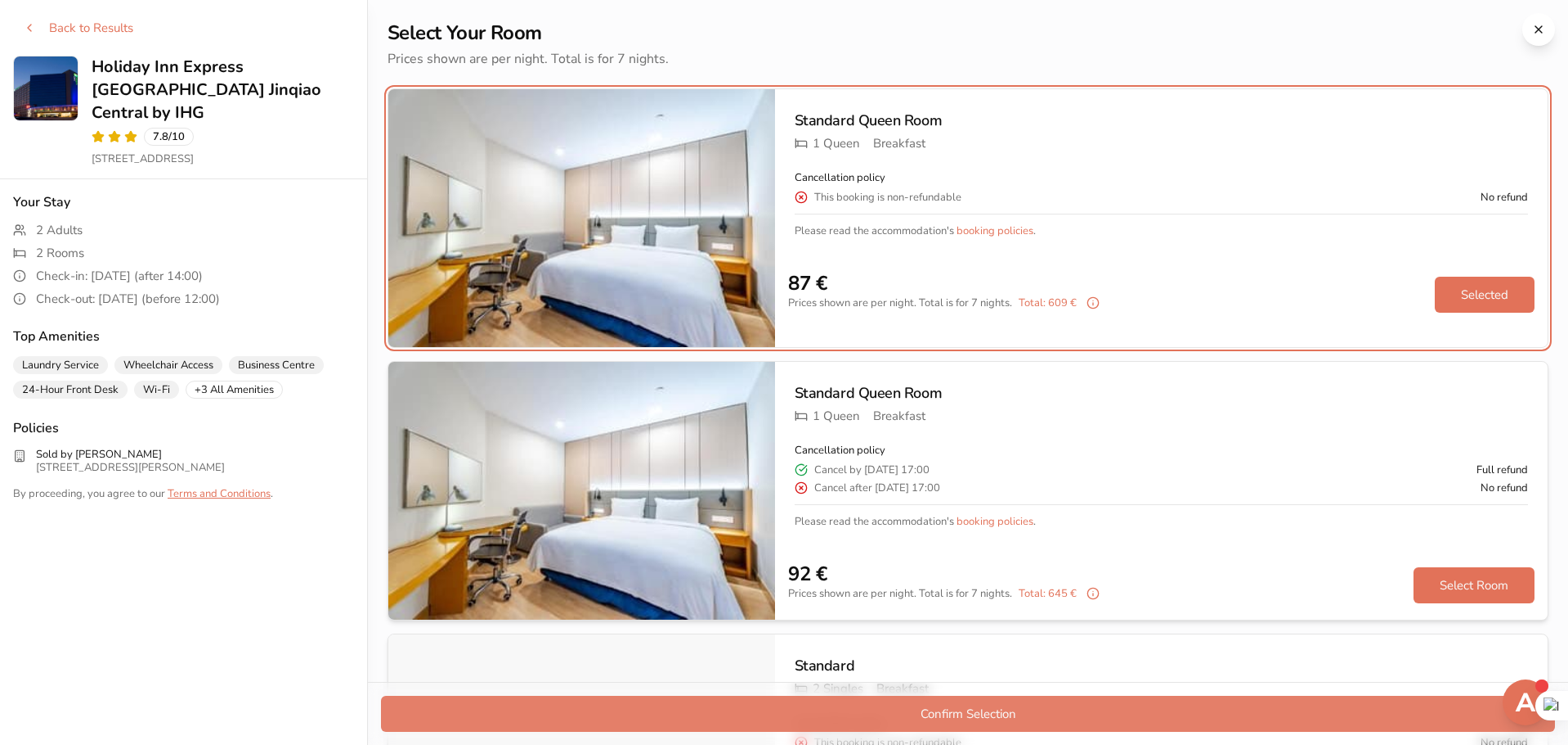
click at [1192, 706] on button "Confirm Selection" at bounding box center [968, 713] width 1174 height 36
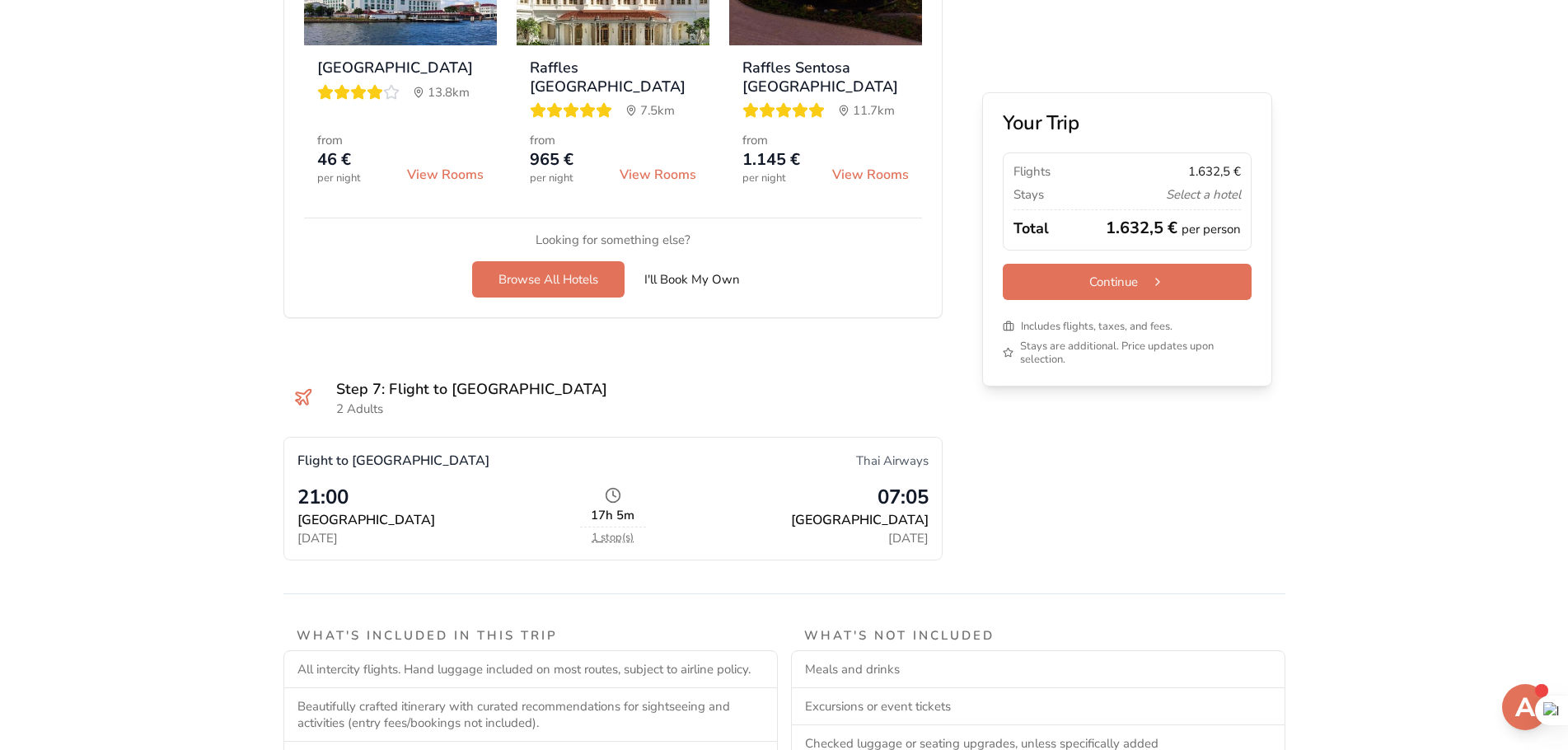
scroll to position [3485, 0]
click at [1113, 290] on button "Continue" at bounding box center [1127, 281] width 249 height 36
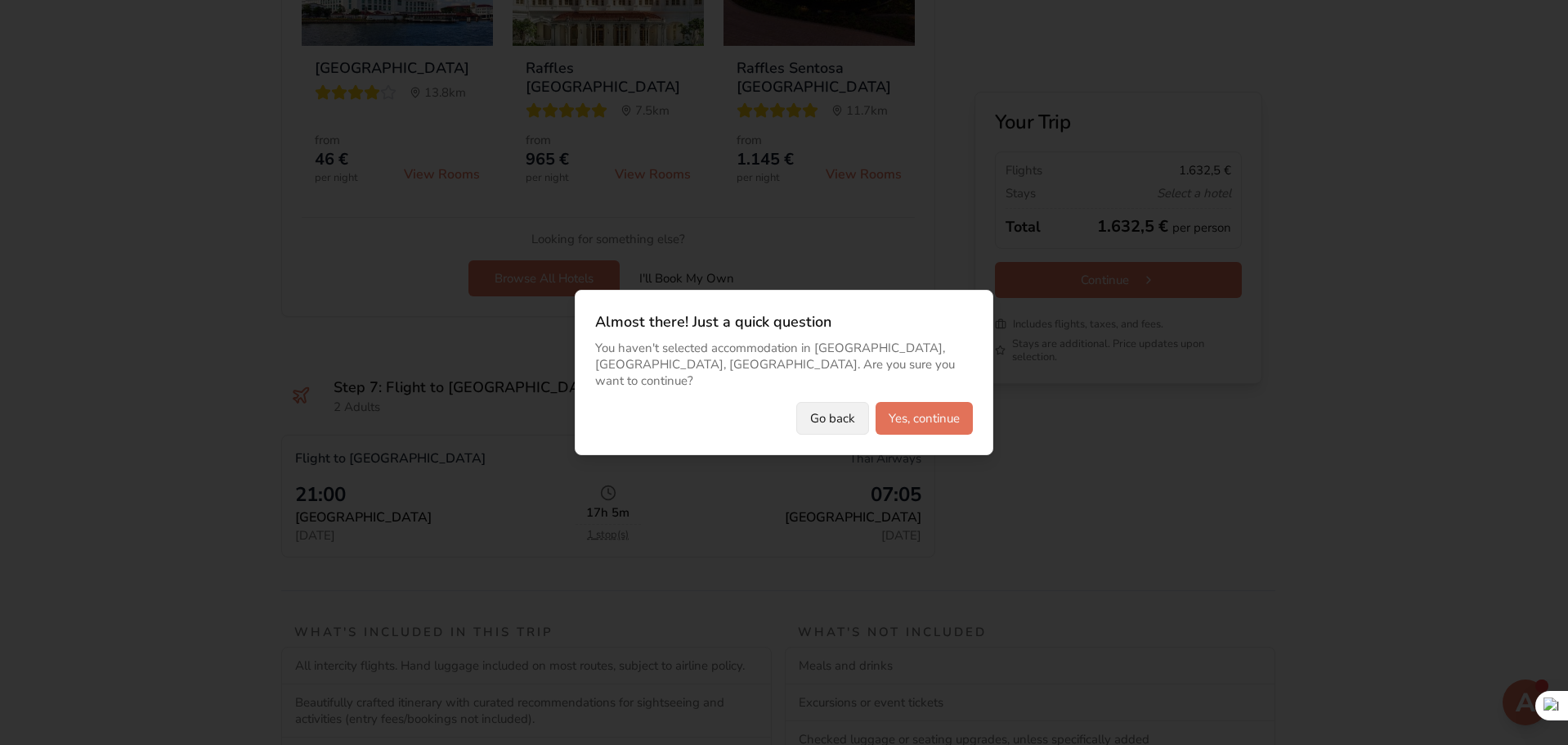
click at [831, 410] on button "Go back" at bounding box center [833, 417] width 73 height 32
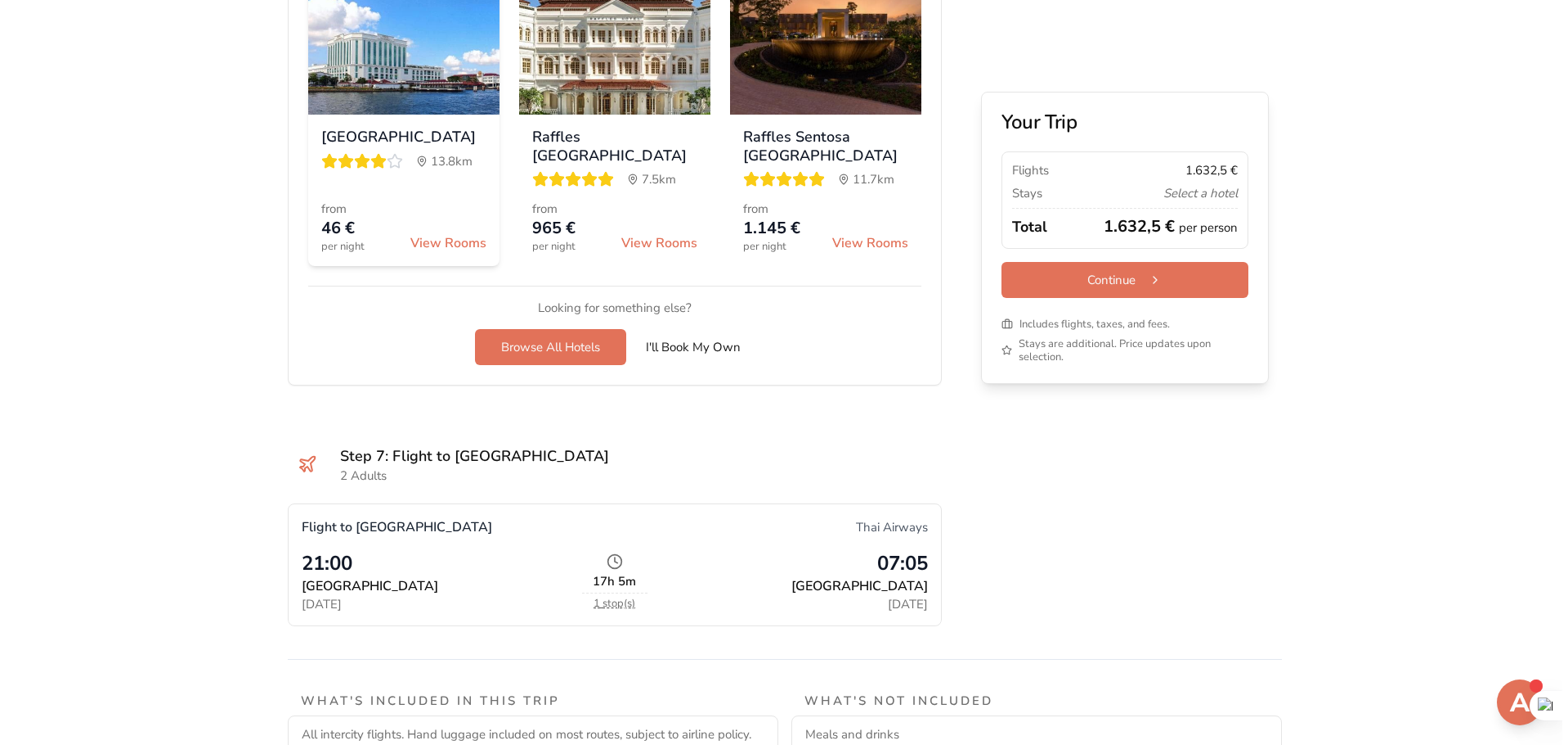
scroll to position [3052, 0]
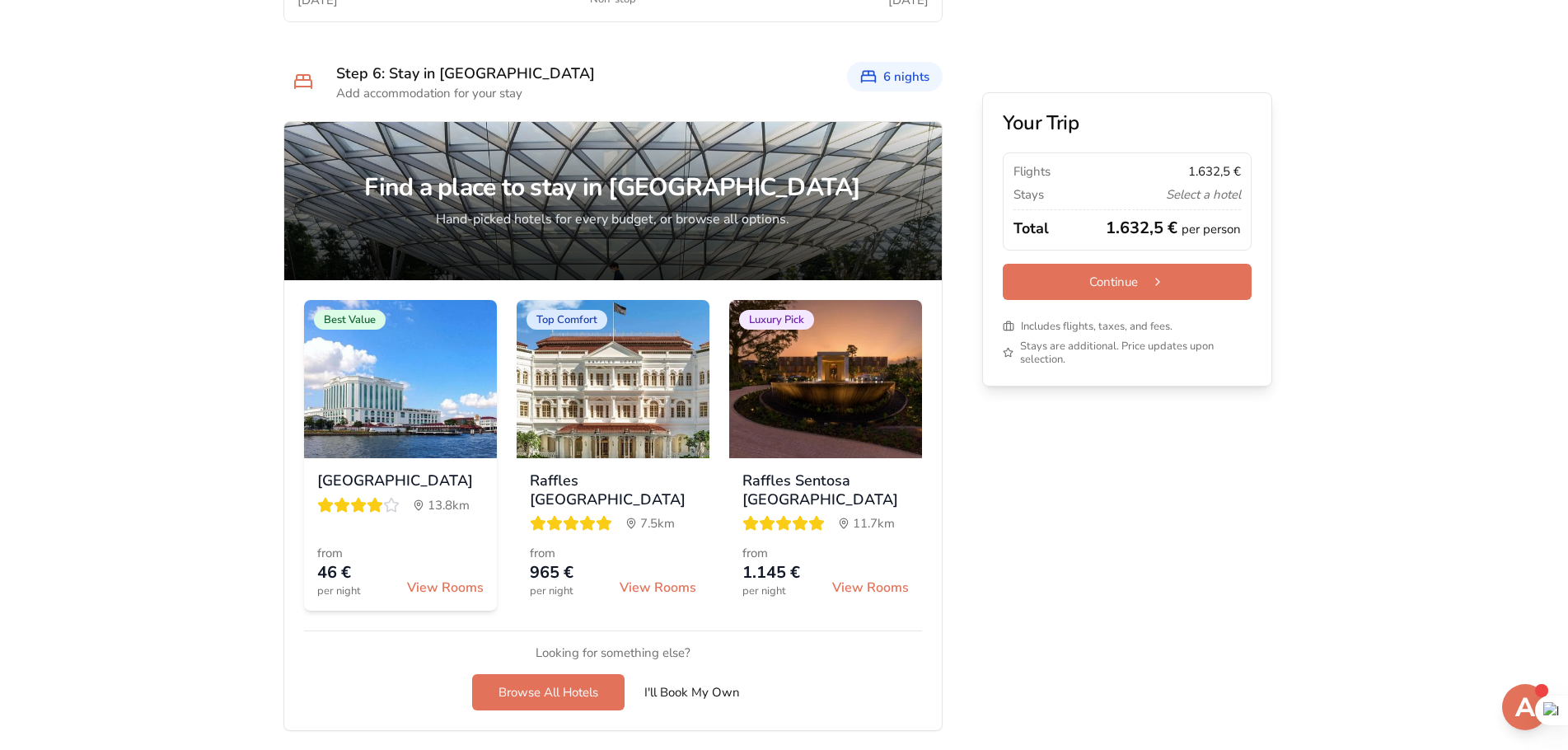
click at [440, 549] on div "from 46 € per night View Rooms" at bounding box center [400, 570] width 167 height 53
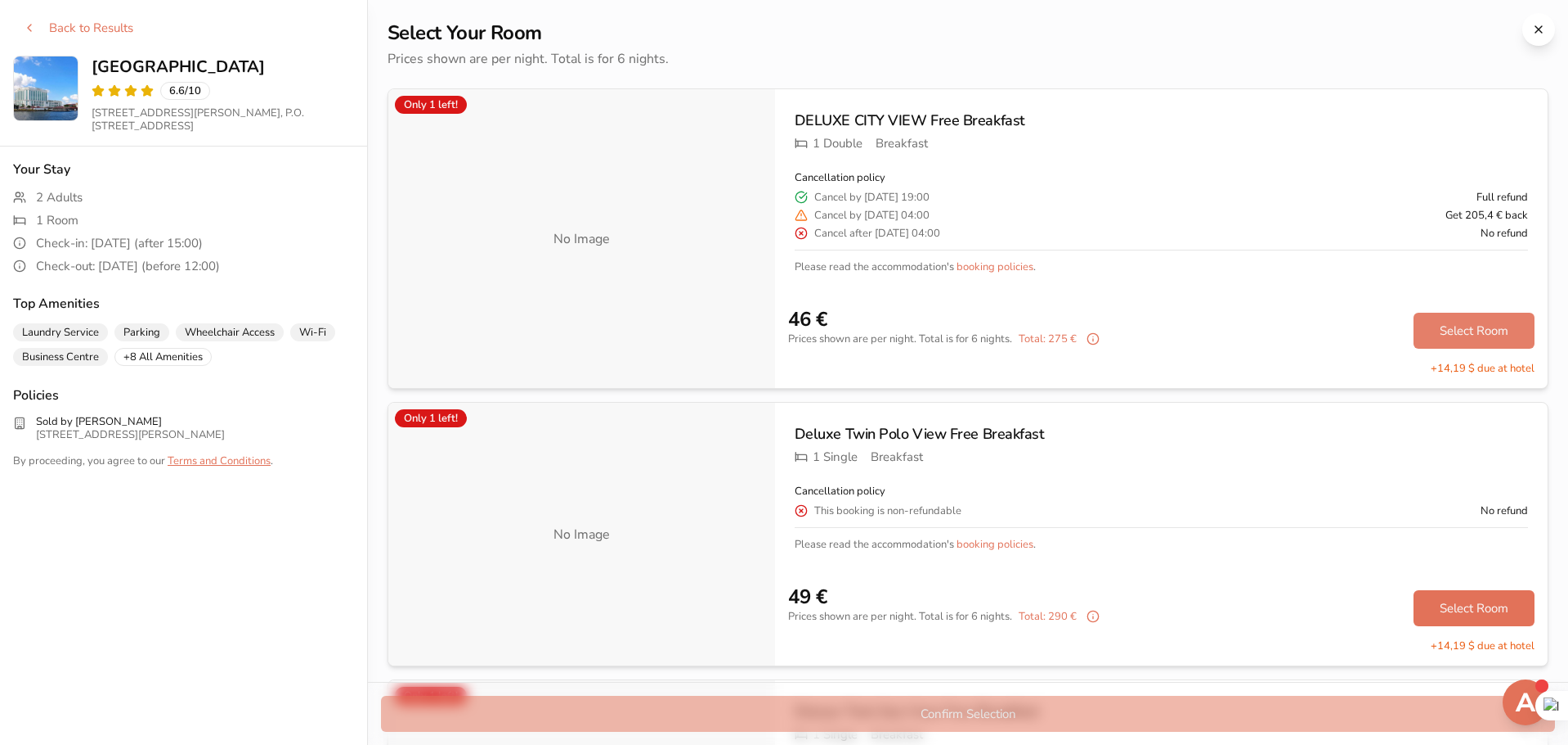
click at [1467, 325] on button "Select Room" at bounding box center [1474, 330] width 121 height 36
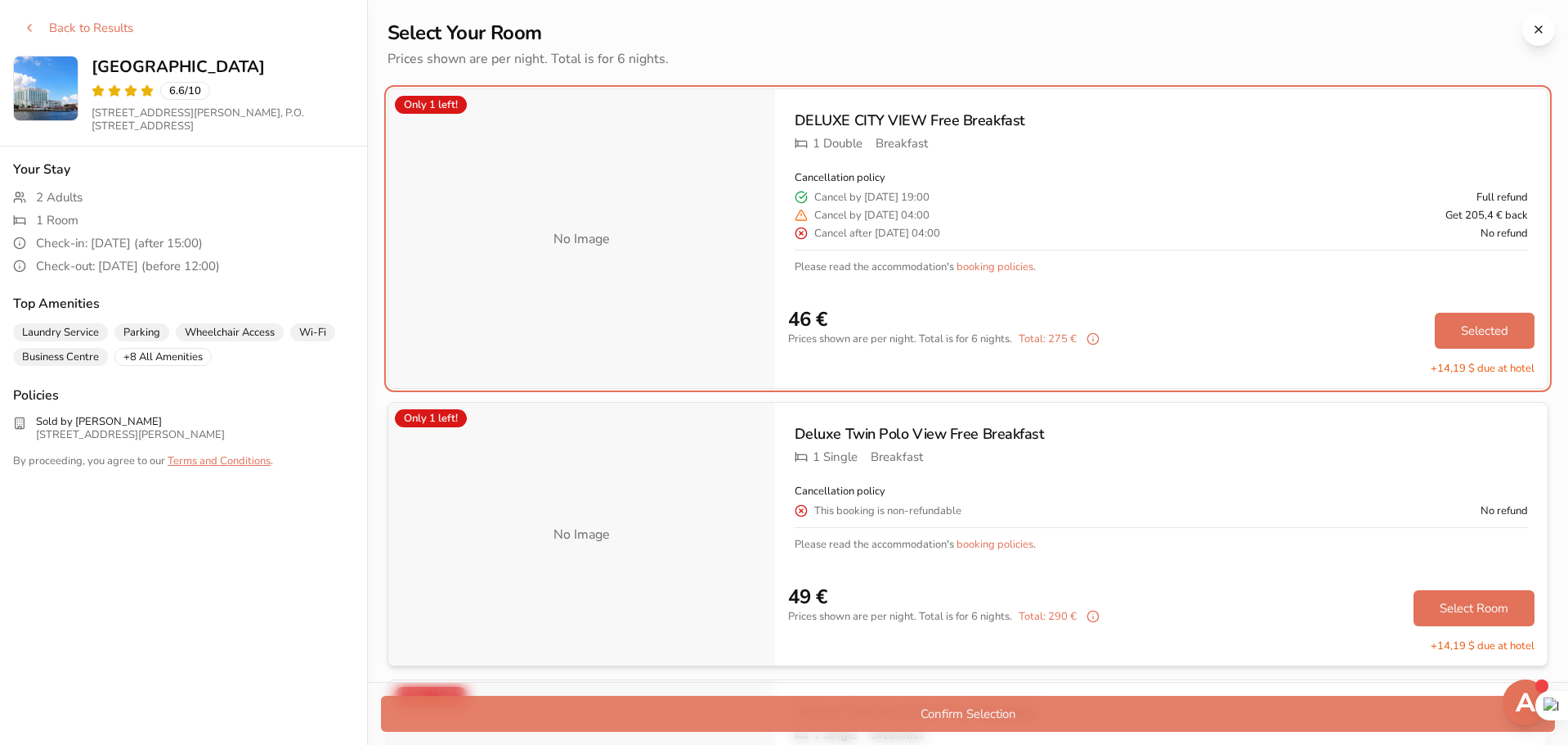
click at [991, 714] on button "Confirm Selection" at bounding box center [968, 713] width 1174 height 36
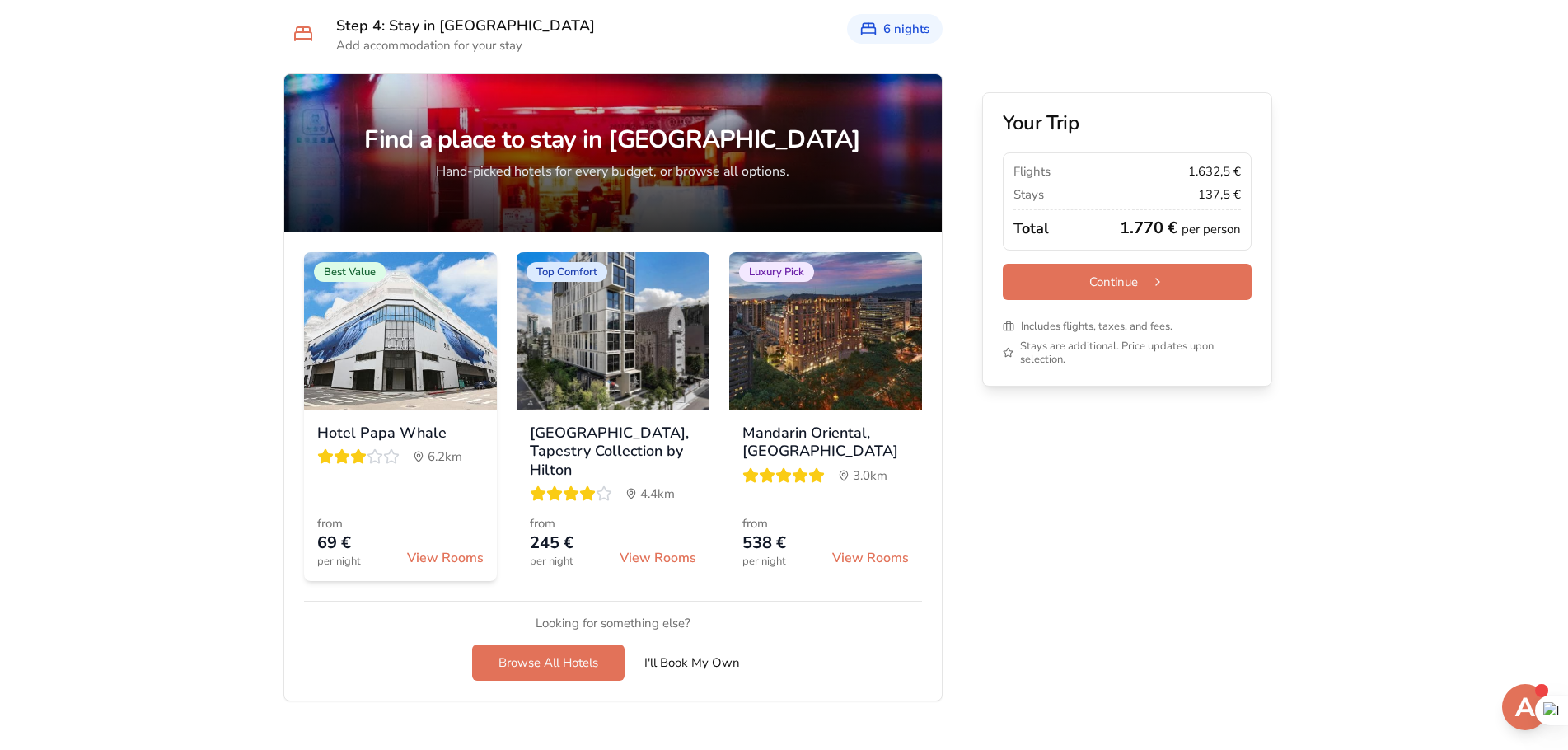
scroll to position [2150, 0]
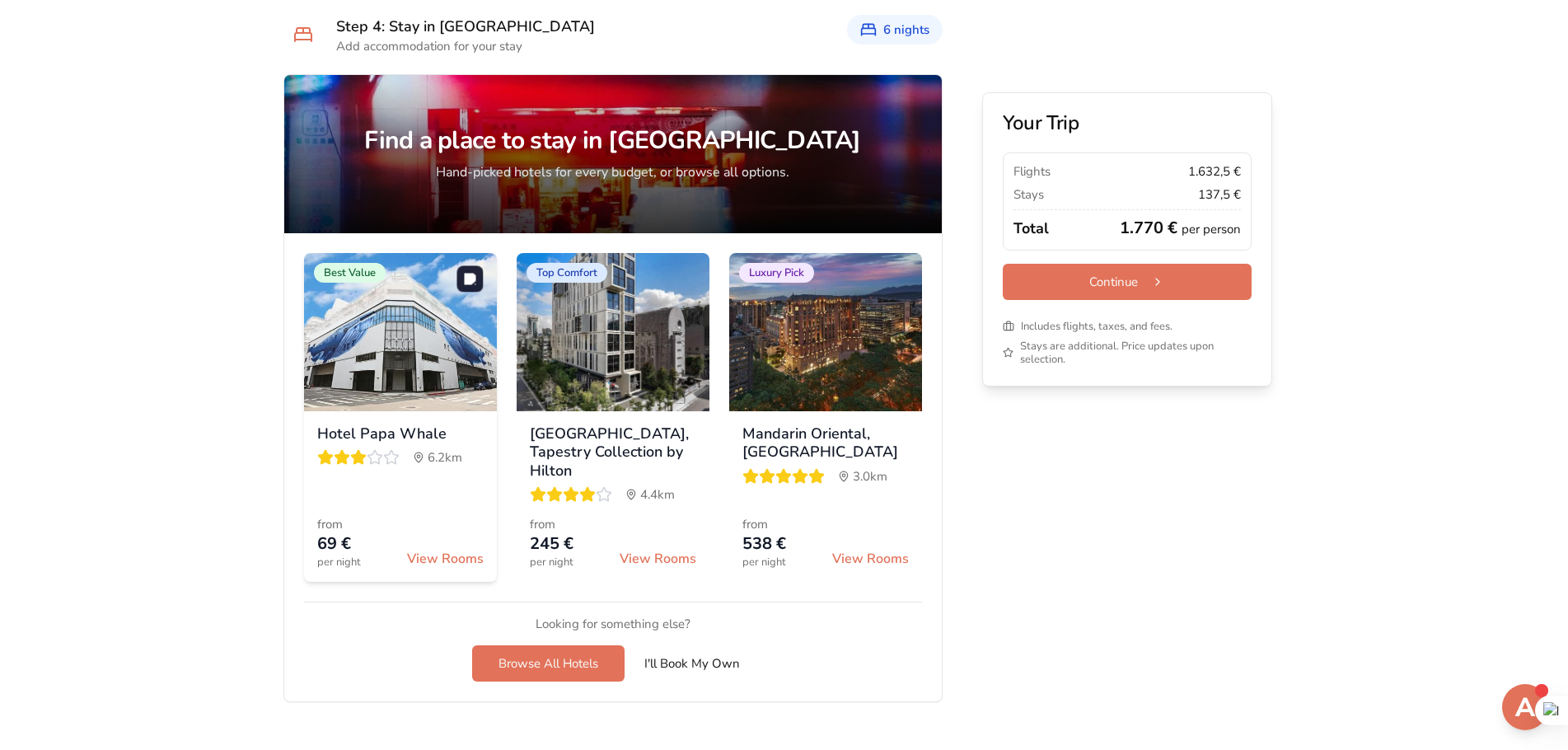
click at [421, 375] on img at bounding box center [400, 331] width 193 height 158
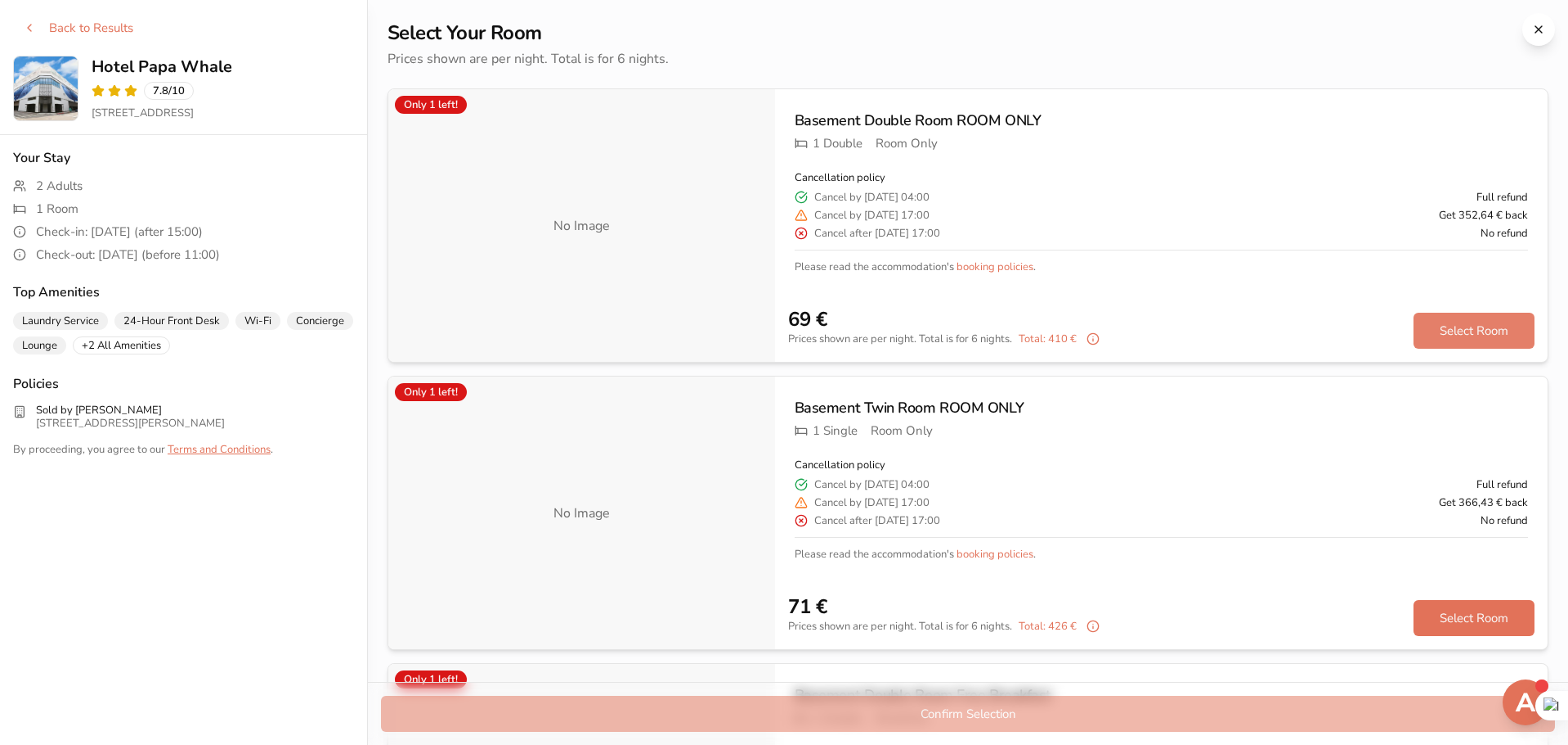
click at [1472, 341] on button "Select Room" at bounding box center [1474, 330] width 121 height 36
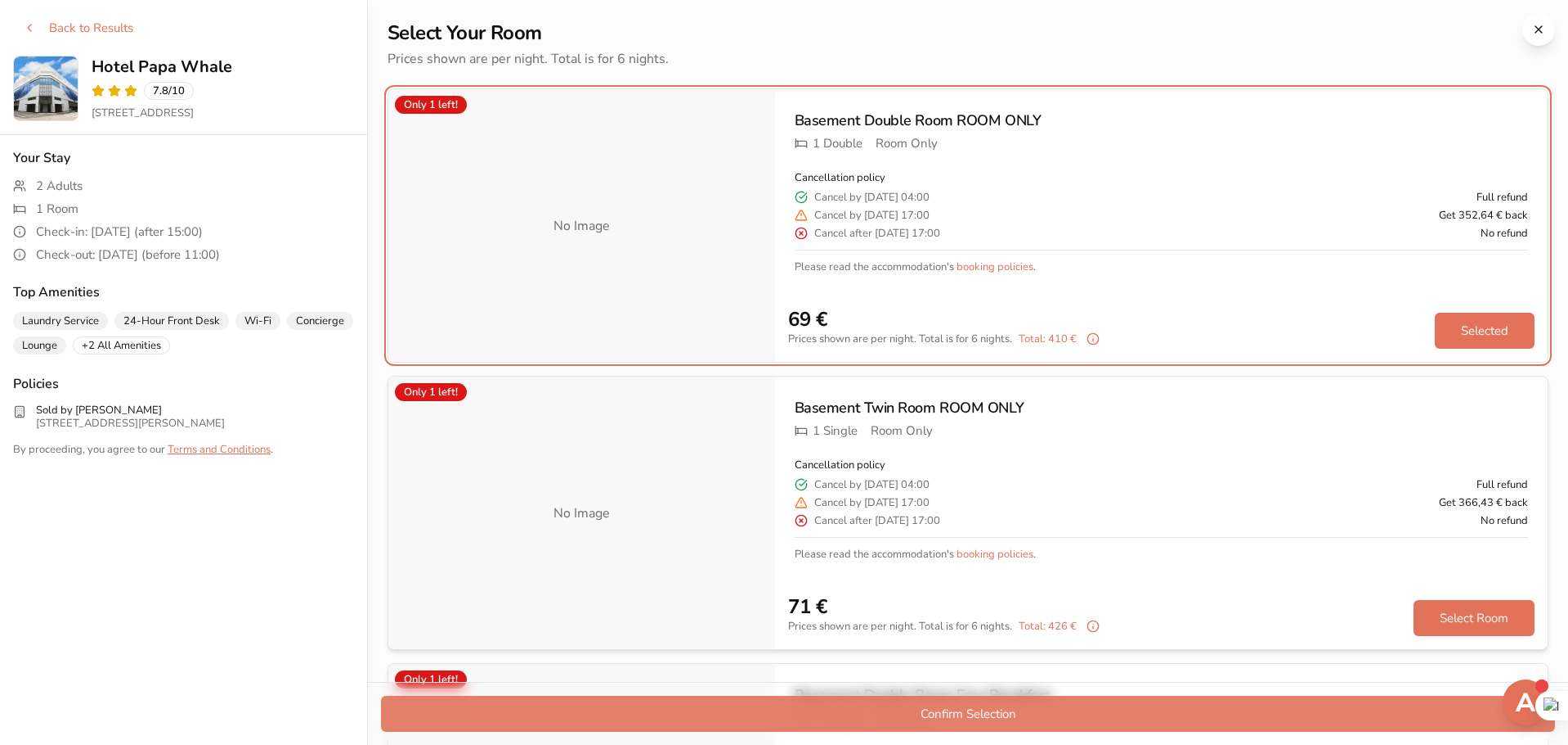
click at [1087, 715] on button "Confirm Selection" at bounding box center [968, 713] width 1174 height 36
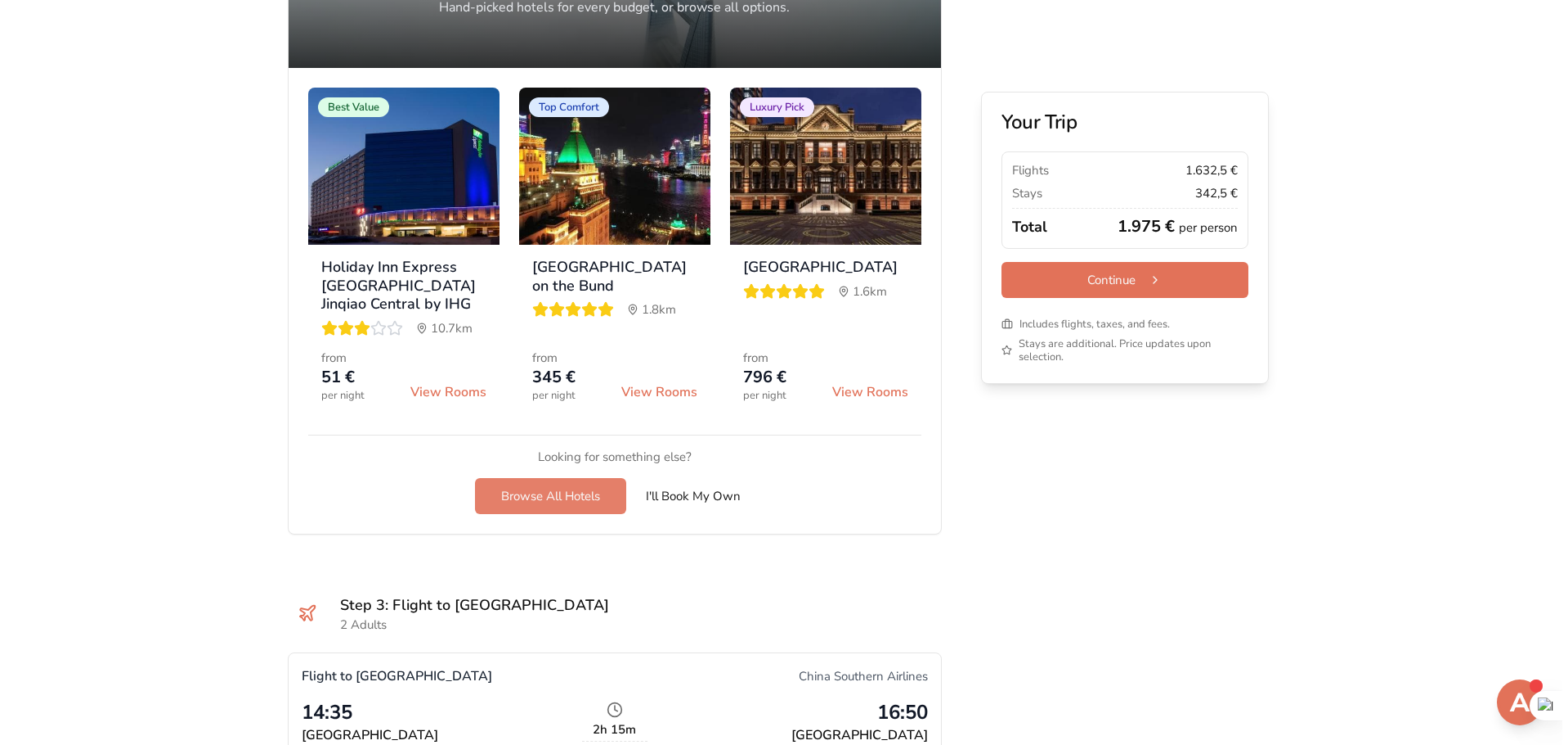
scroll to position [1338, 0]
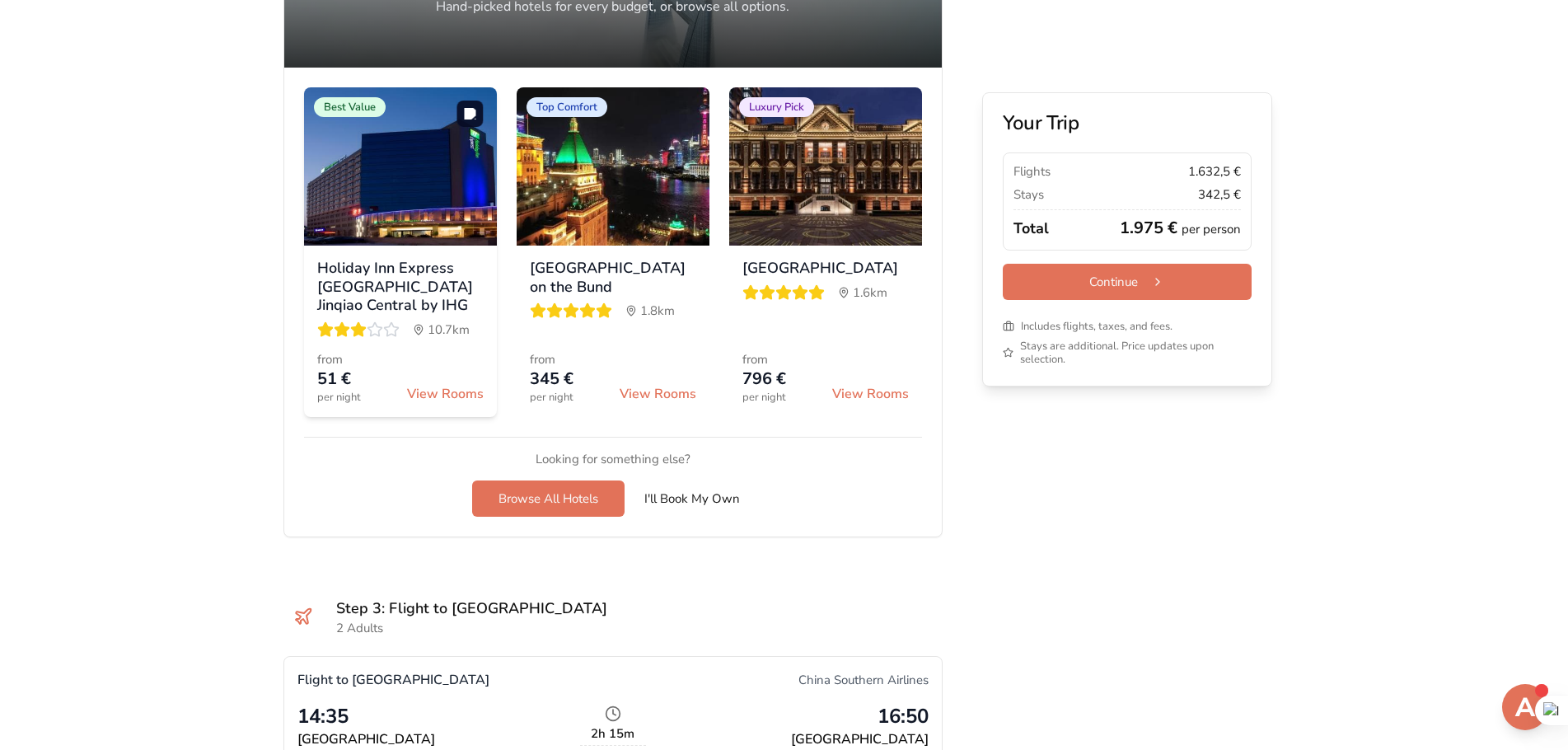
click at [405, 188] on img at bounding box center [400, 166] width 193 height 158
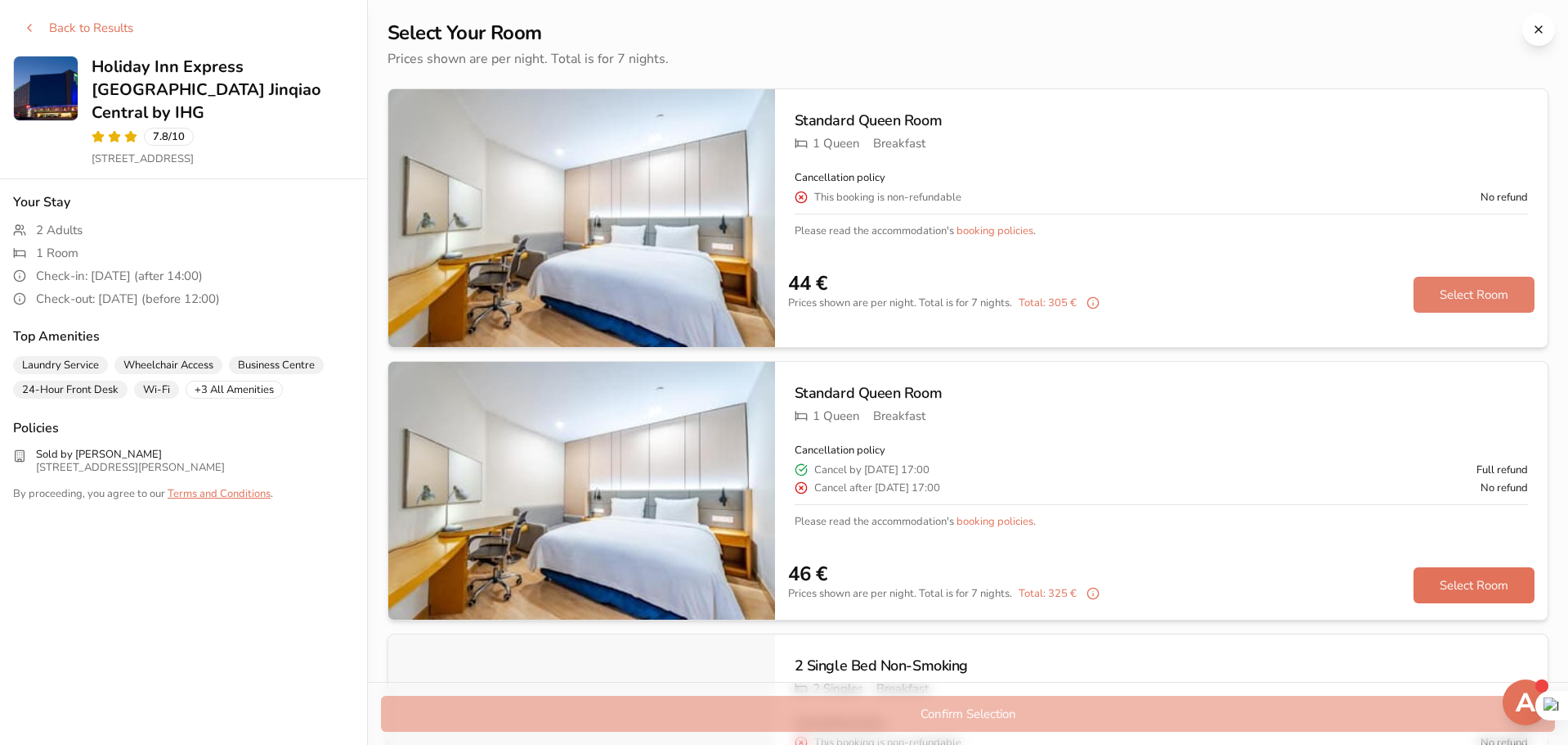
click at [1440, 290] on button "Select Room" at bounding box center [1474, 294] width 121 height 36
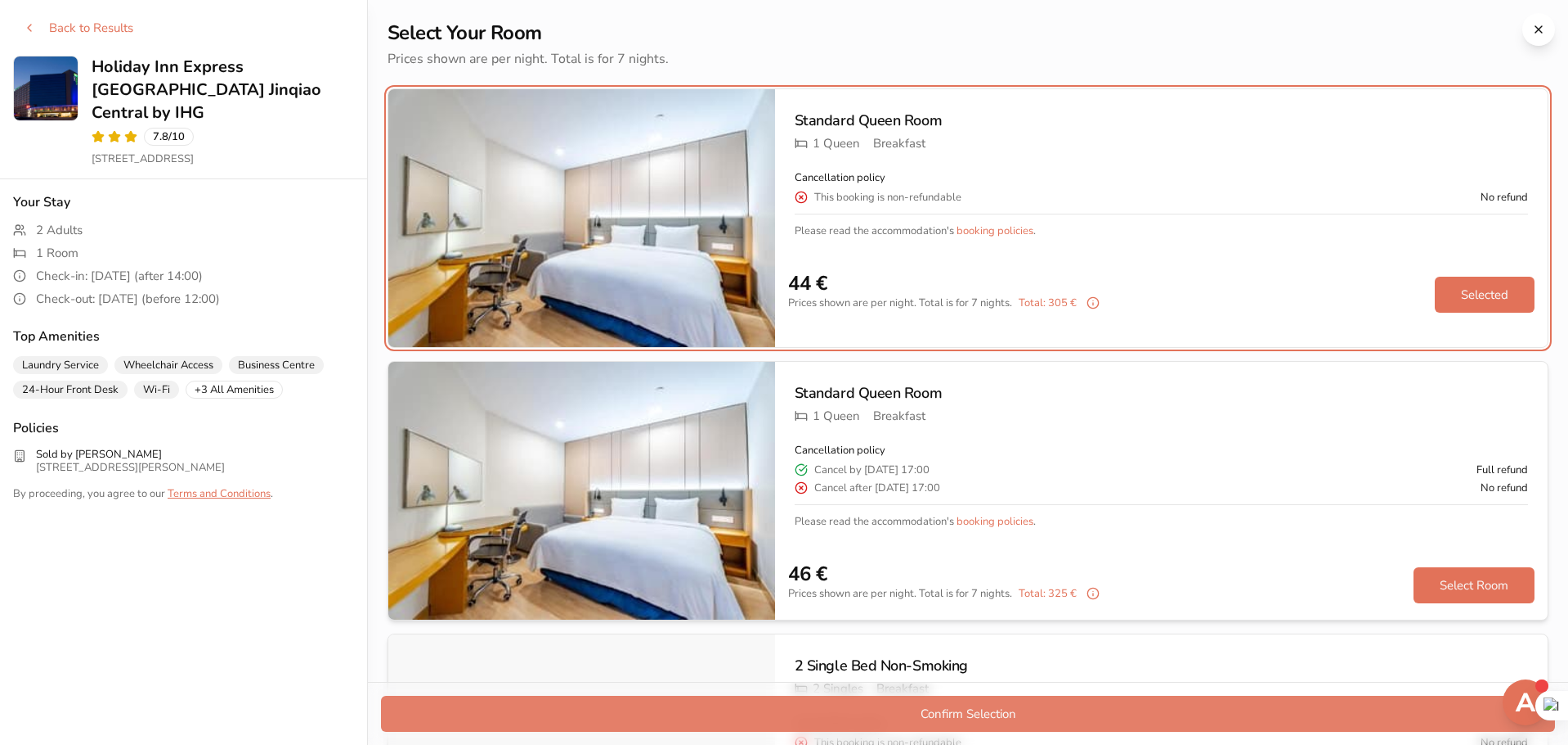
click at [1112, 708] on button "Confirm Selection" at bounding box center [968, 713] width 1174 height 36
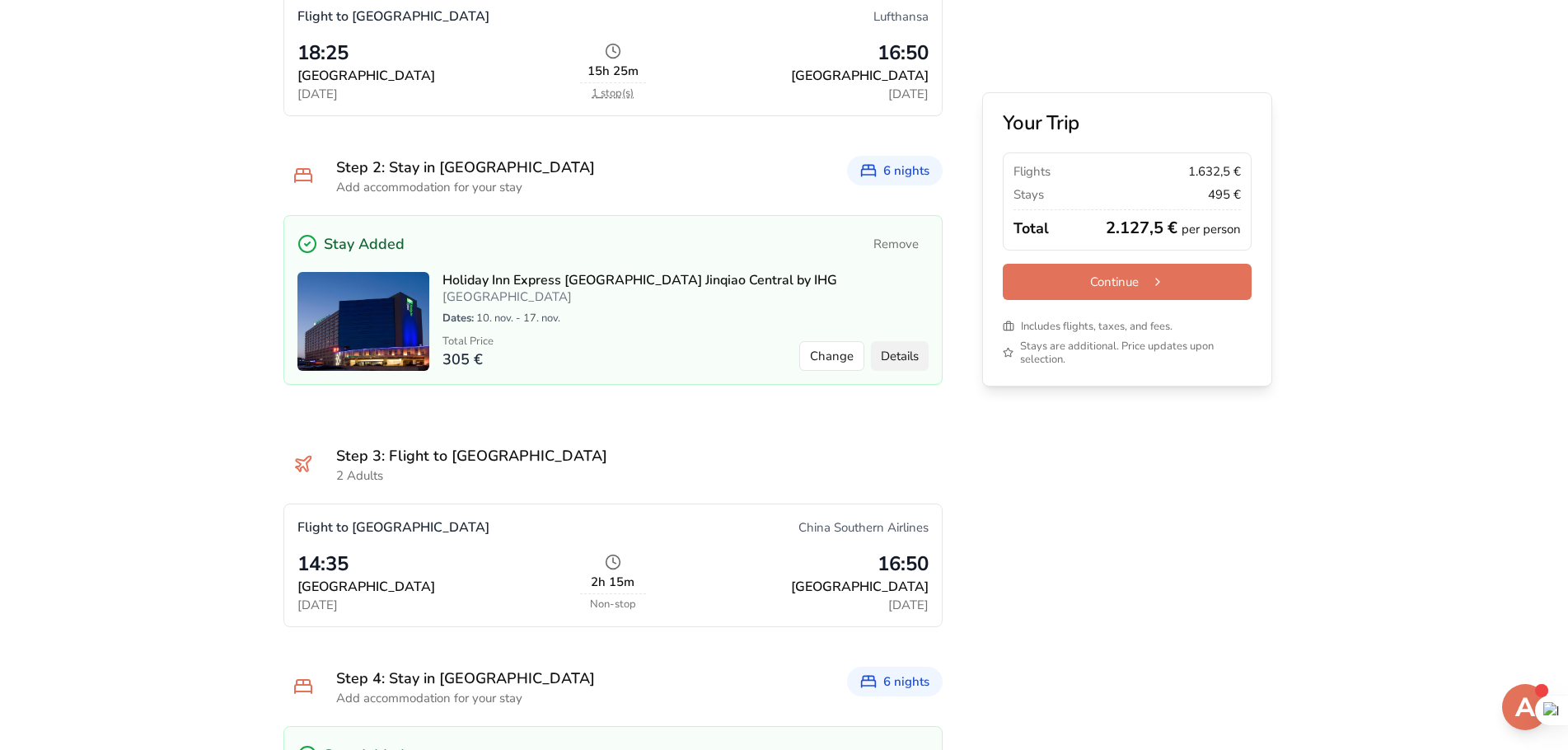
scroll to position [954, 0]
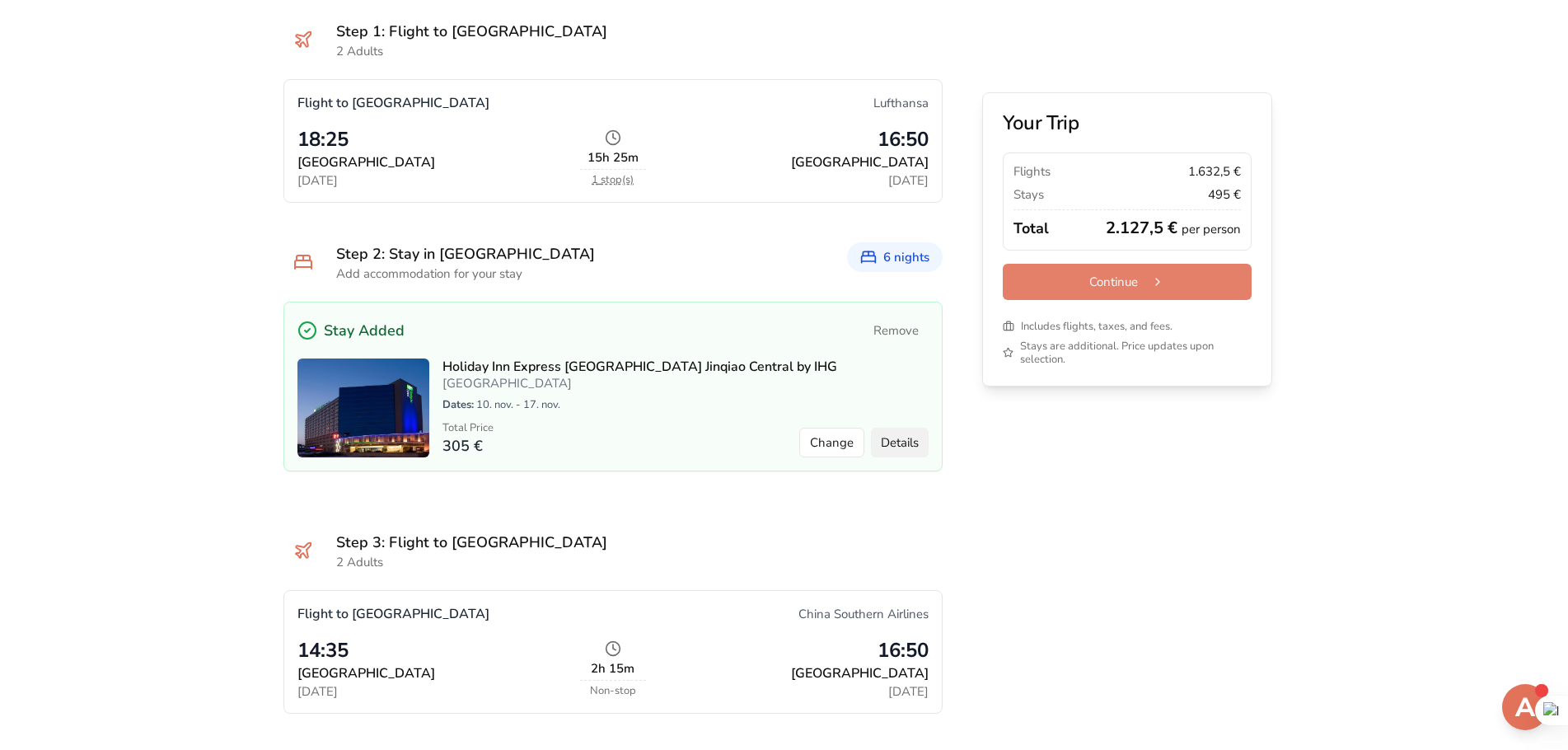
click at [1164, 283] on button "Continue" at bounding box center [1127, 281] width 249 height 36
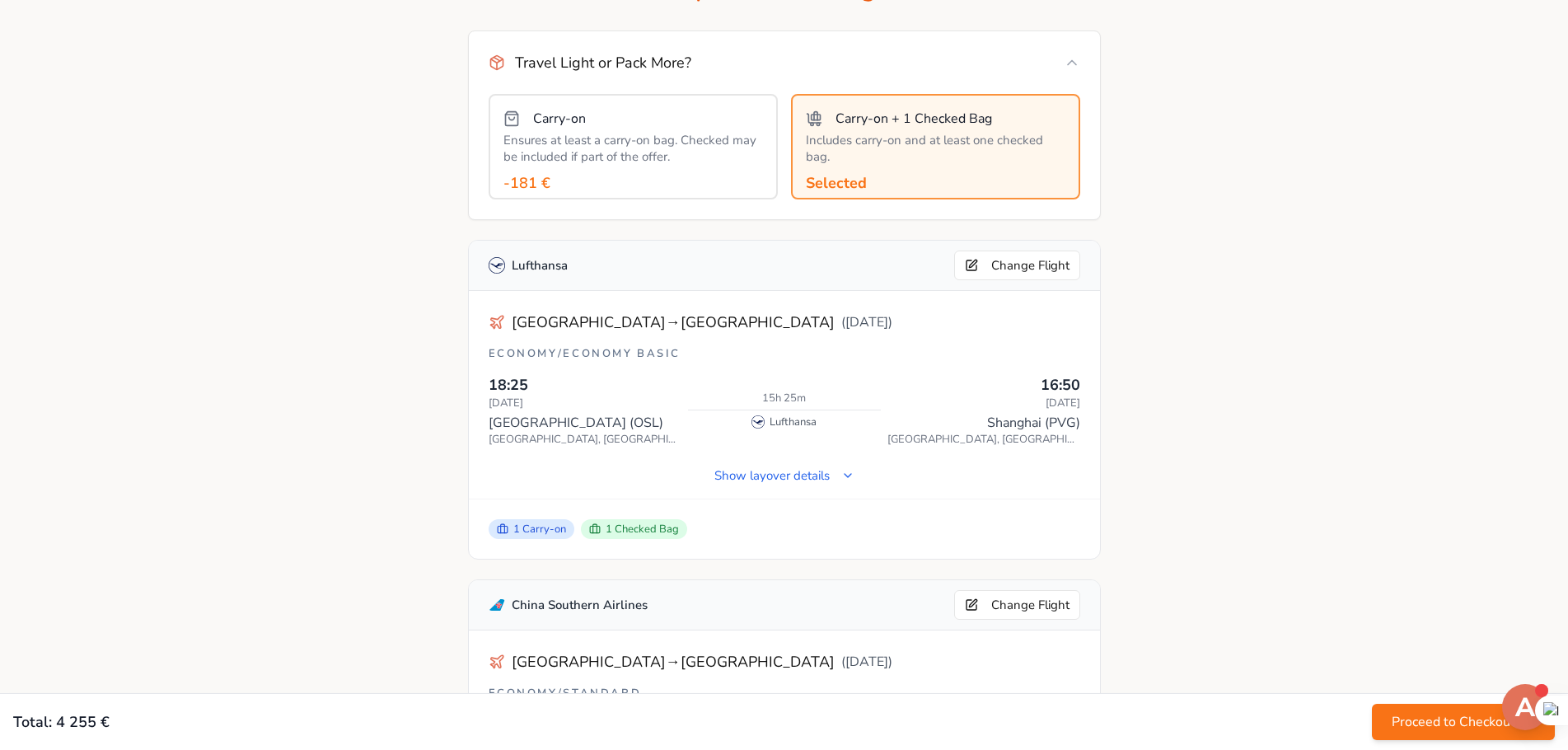
scroll to position [165, 0]
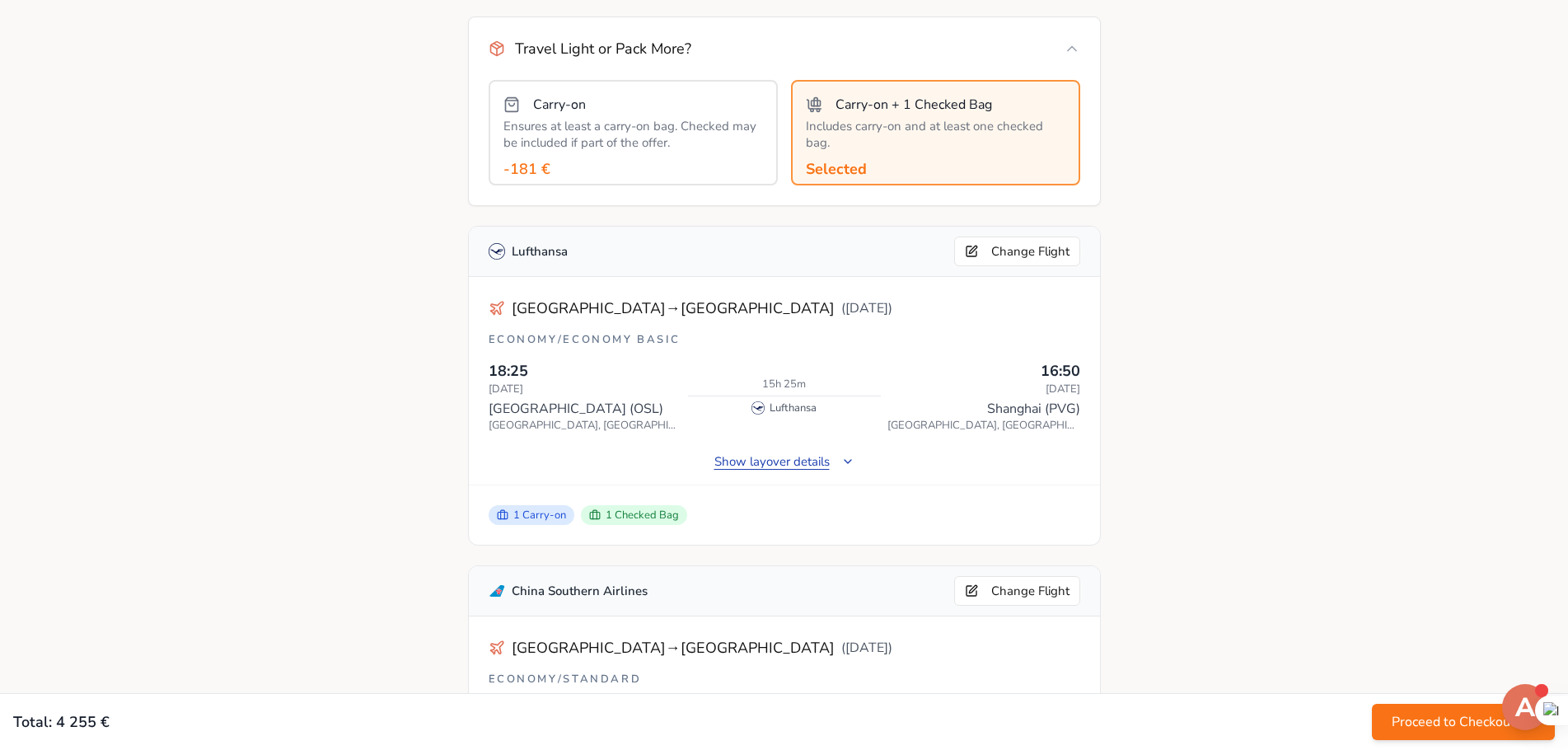
click at [845, 463] on button "Show layover details" at bounding box center [784, 460] width 167 height 33
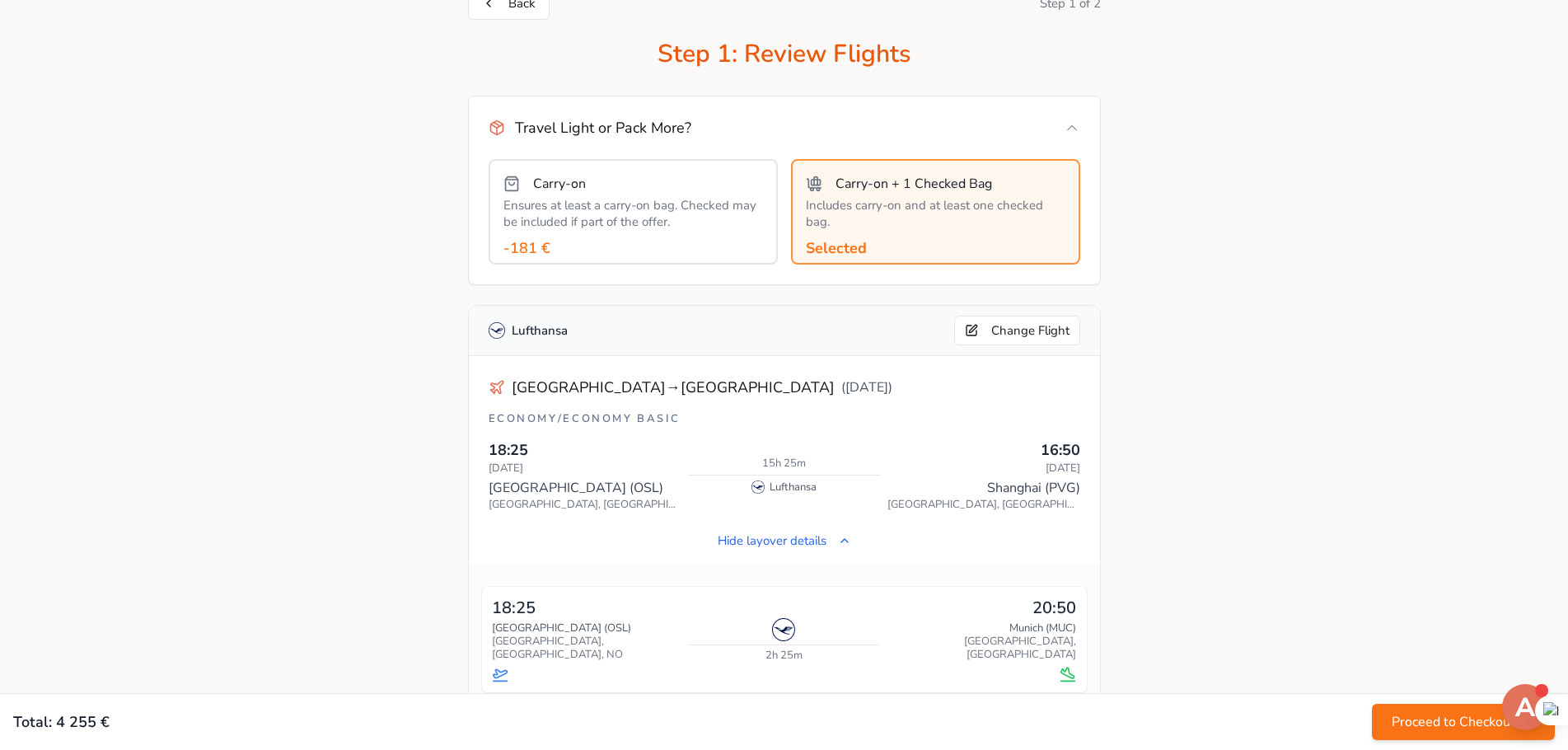
scroll to position [0, 0]
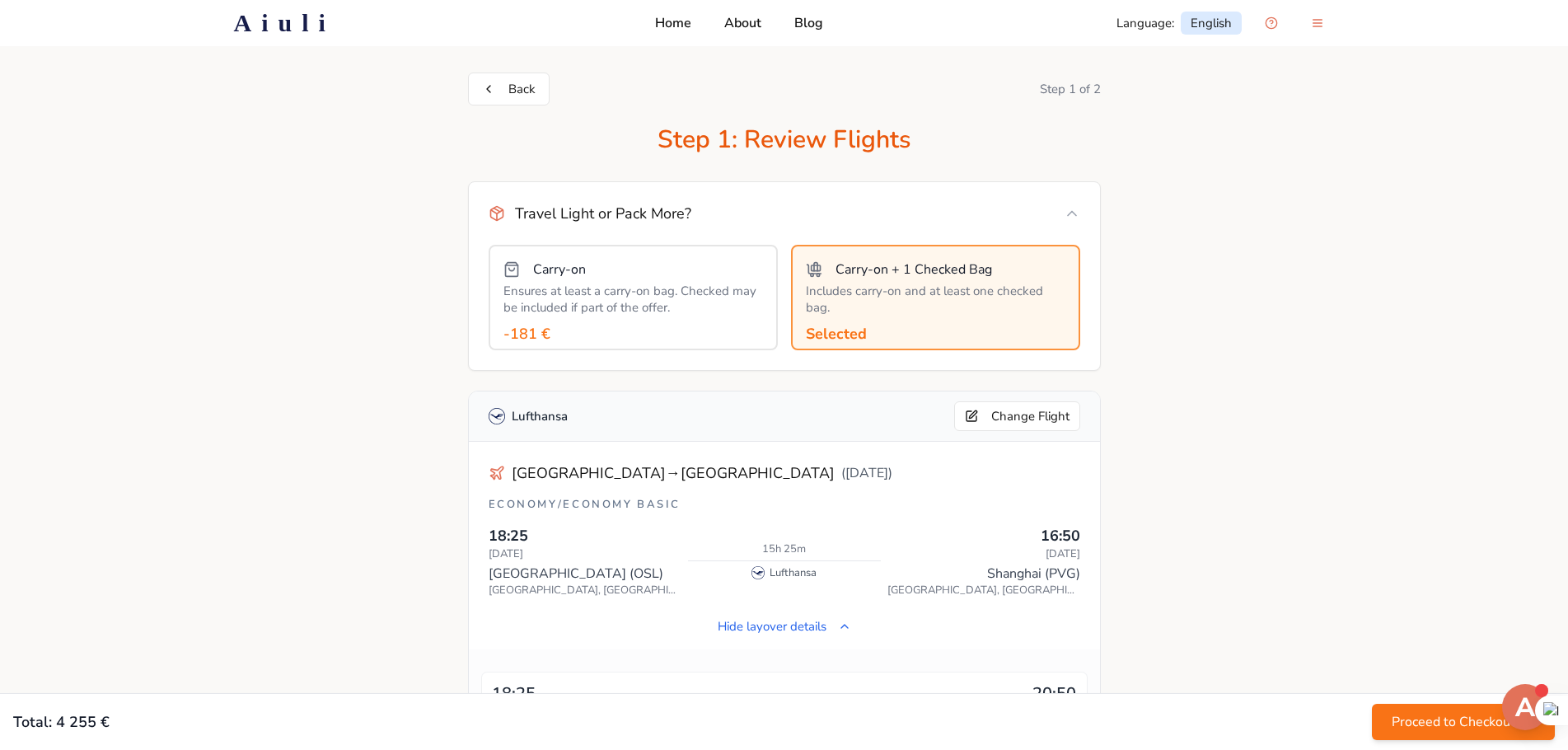
click at [676, 26] on p "Home" at bounding box center [672, 23] width 36 height 20
